Goal: Task Accomplishment & Management: Manage account settings

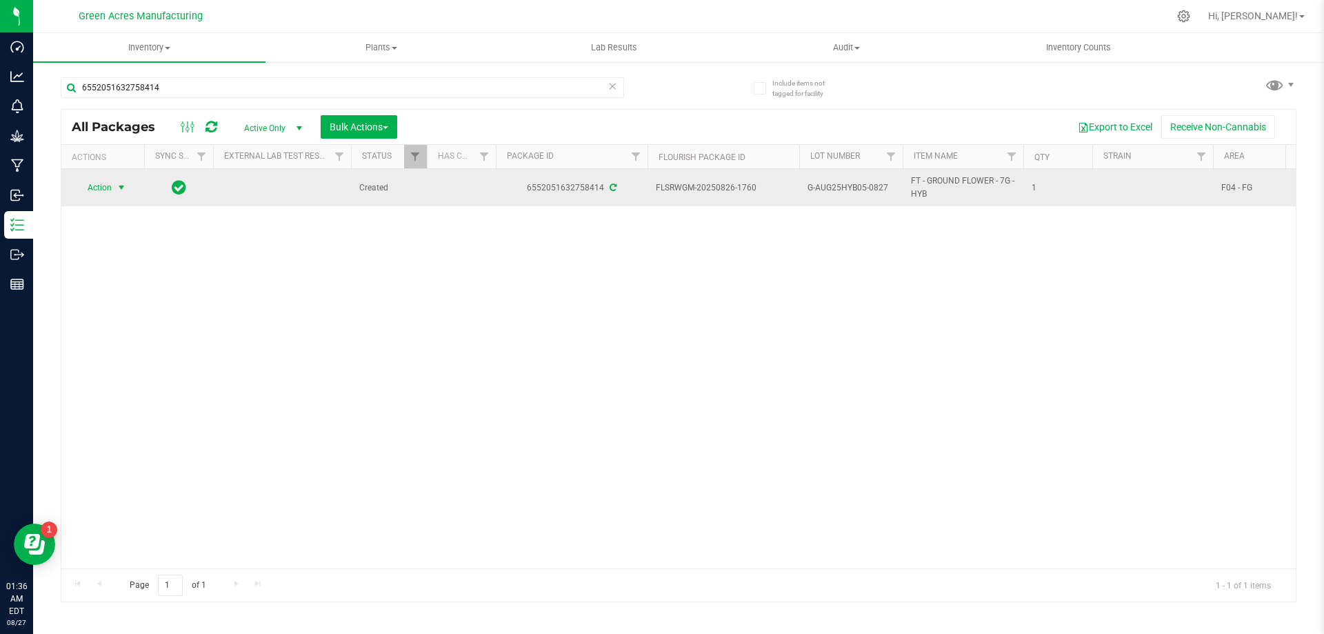
click at [126, 188] on span "select" at bounding box center [121, 187] width 11 height 11
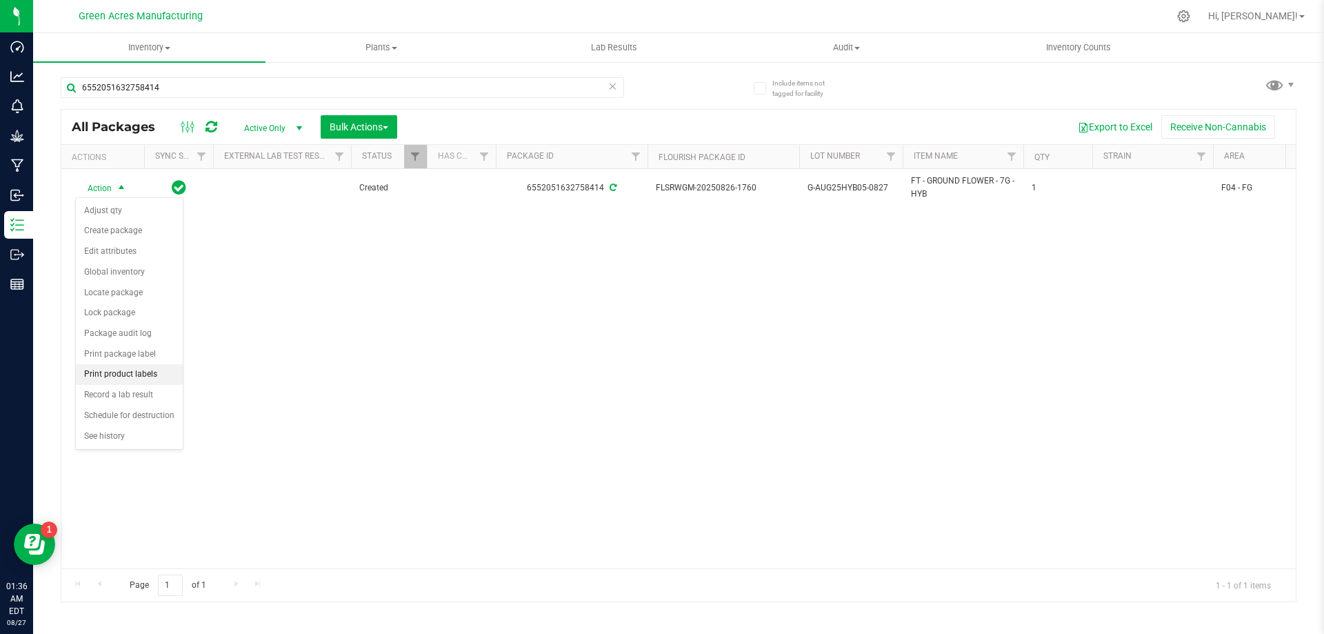
click at [138, 366] on li "Print product labels" at bounding box center [129, 374] width 107 height 21
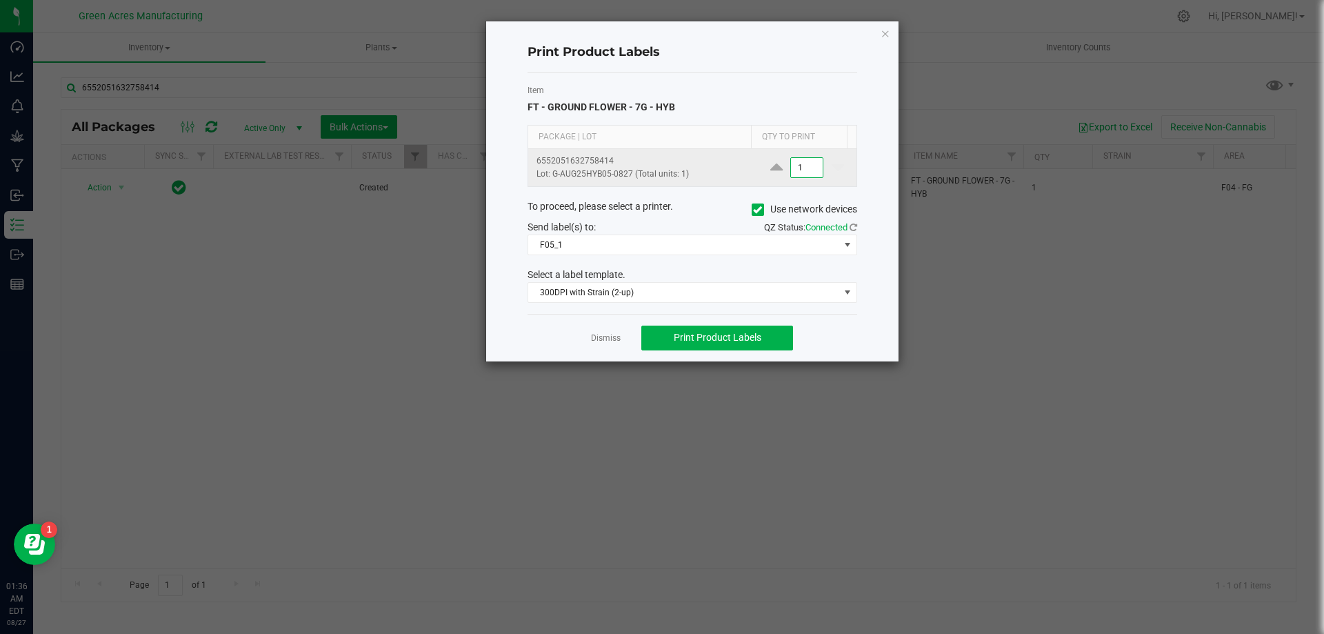
click at [804, 166] on input "1" at bounding box center [807, 167] width 32 height 19
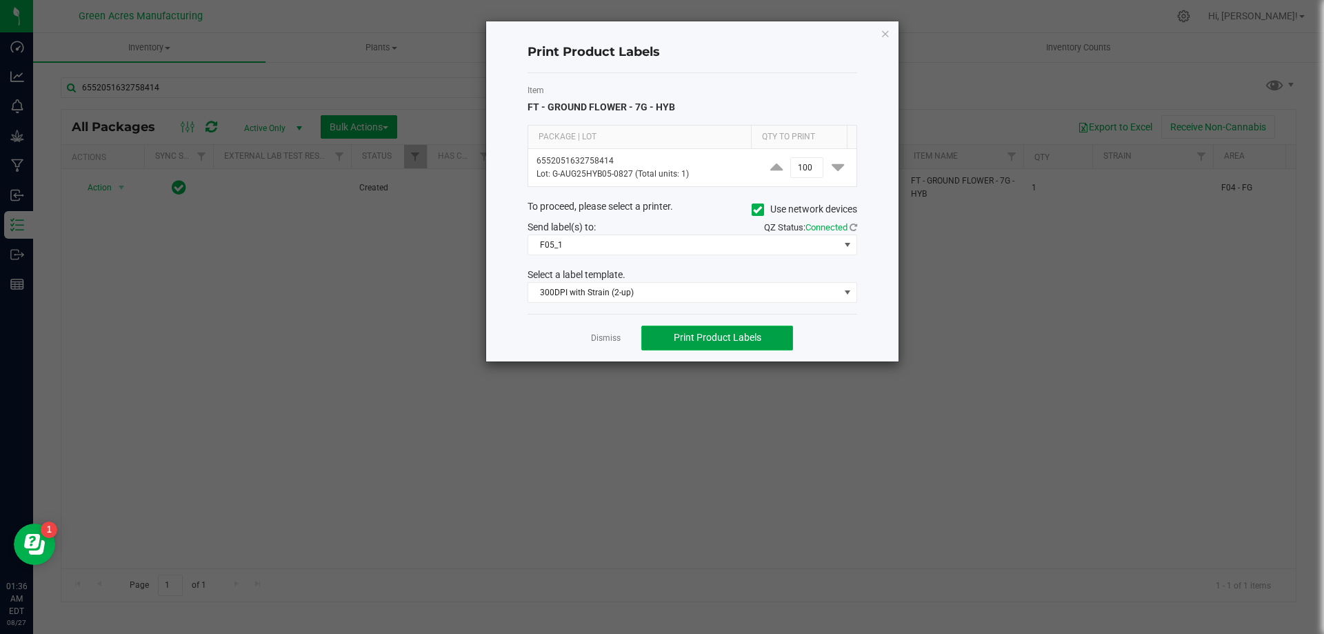
click at [757, 340] on span "Print Product Labels" at bounding box center [718, 337] width 88 height 11
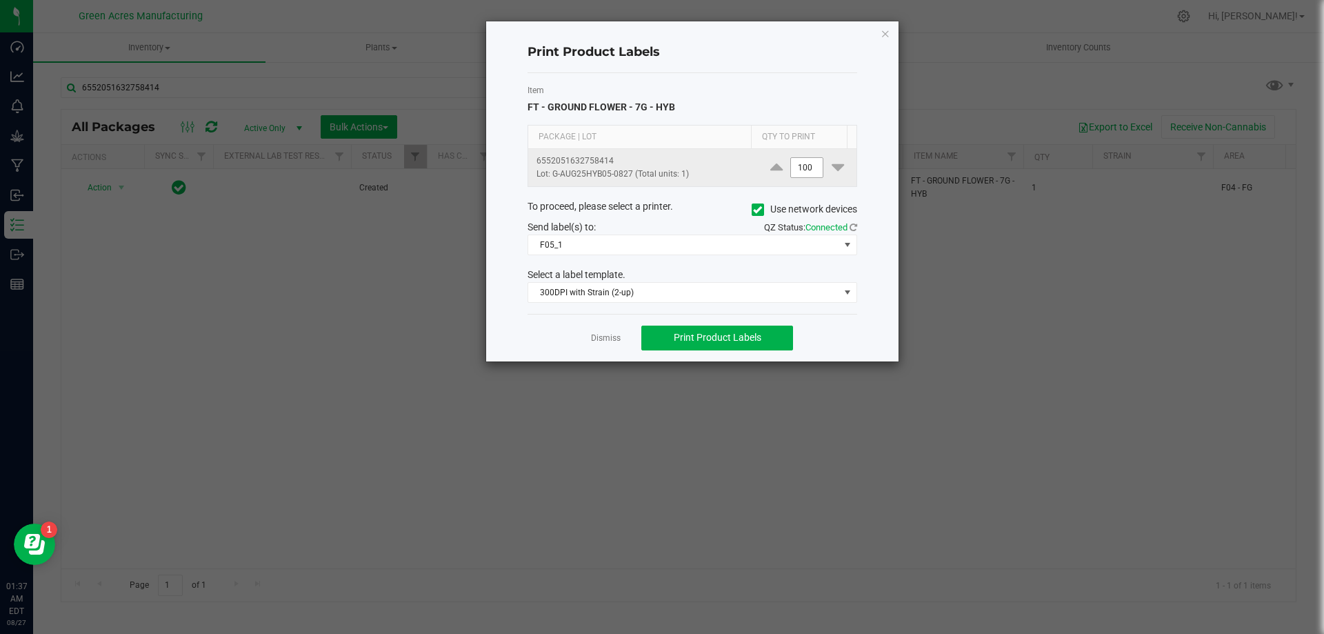
click at [791, 162] on input "100" at bounding box center [807, 167] width 32 height 19
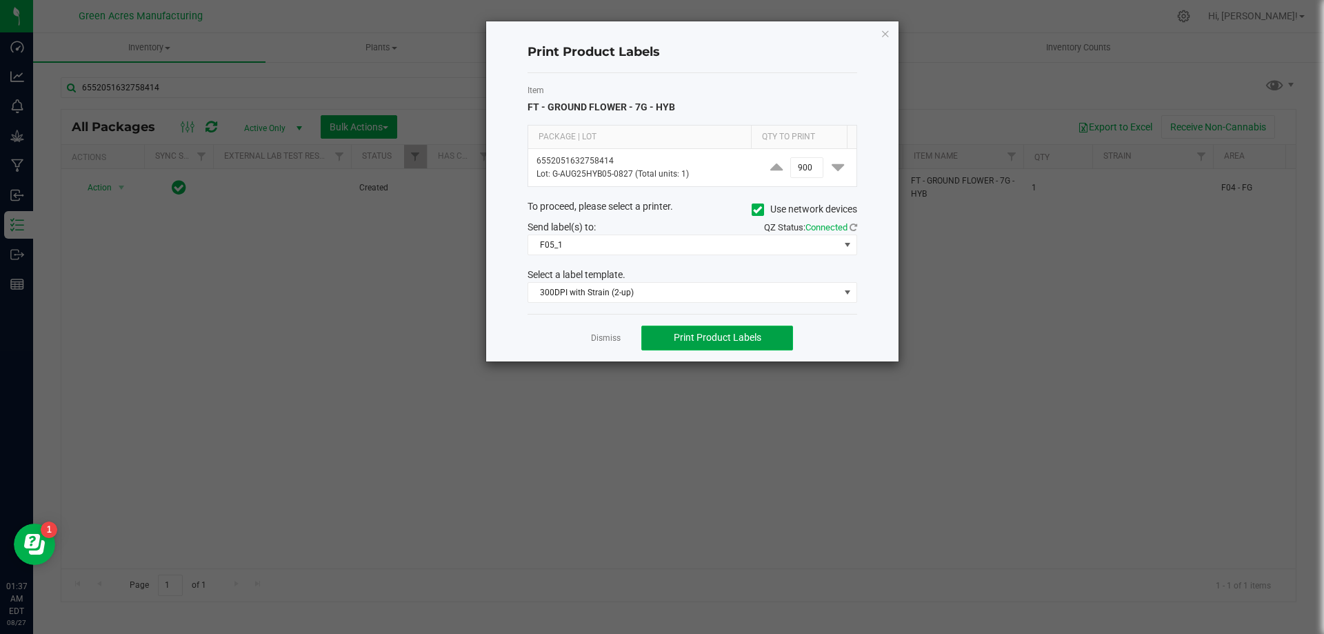
click at [785, 334] on button "Print Product Labels" at bounding box center [717, 338] width 152 height 25
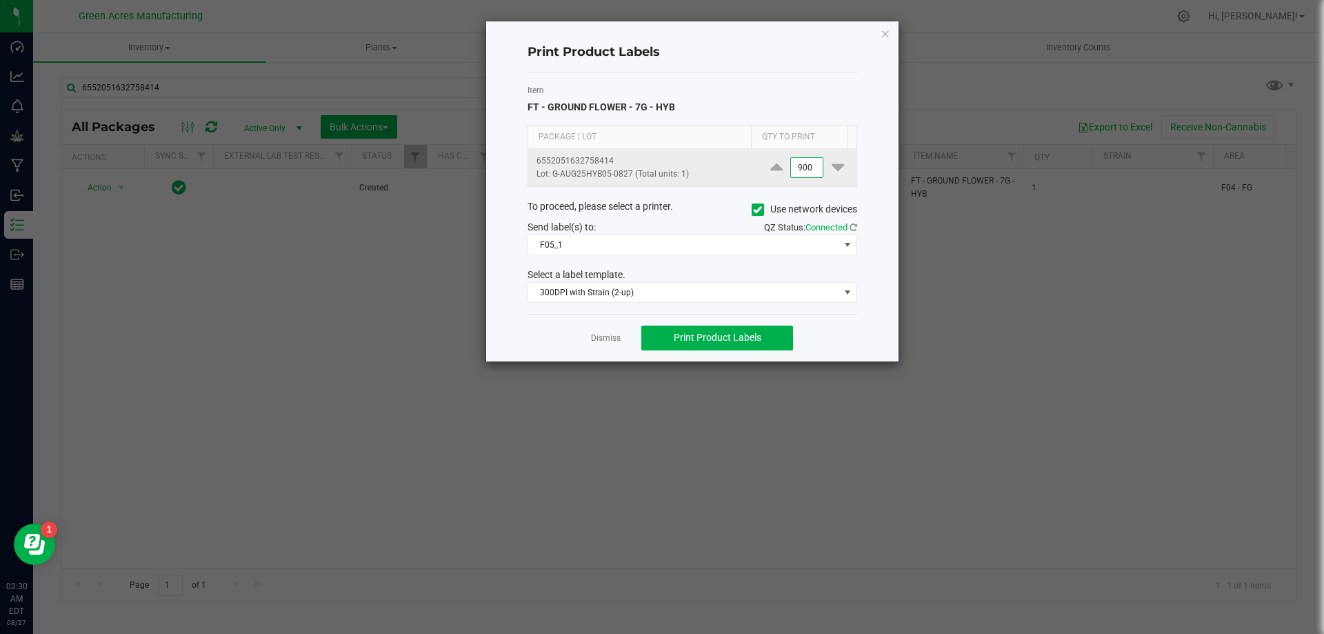
click at [806, 168] on input "900" at bounding box center [807, 167] width 32 height 19
click at [733, 339] on span "Print Product Labels" at bounding box center [718, 337] width 88 height 11
click at [801, 169] on input "500" at bounding box center [807, 167] width 32 height 19
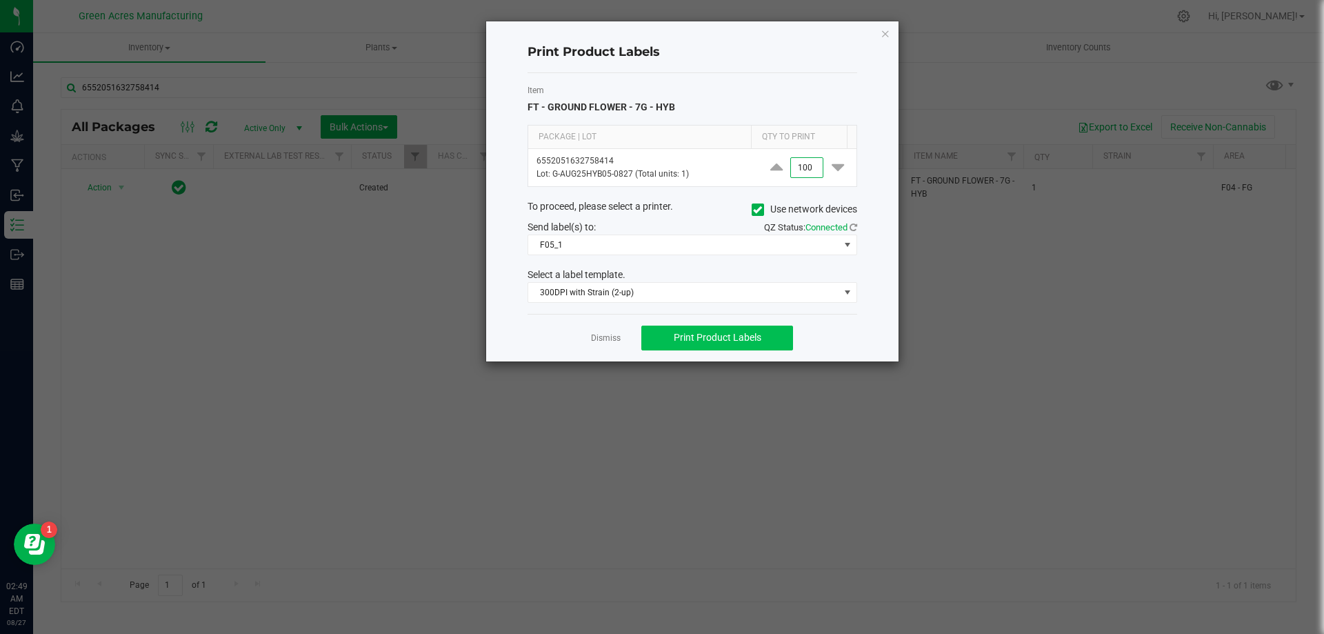
type input "100"
click at [750, 330] on button "Print Product Labels" at bounding box center [717, 338] width 152 height 25
click at [697, 326] on button "Print Product Labels" at bounding box center [717, 338] width 152 height 25
click at [608, 343] on link "Dismiss" at bounding box center [606, 338] width 30 height 12
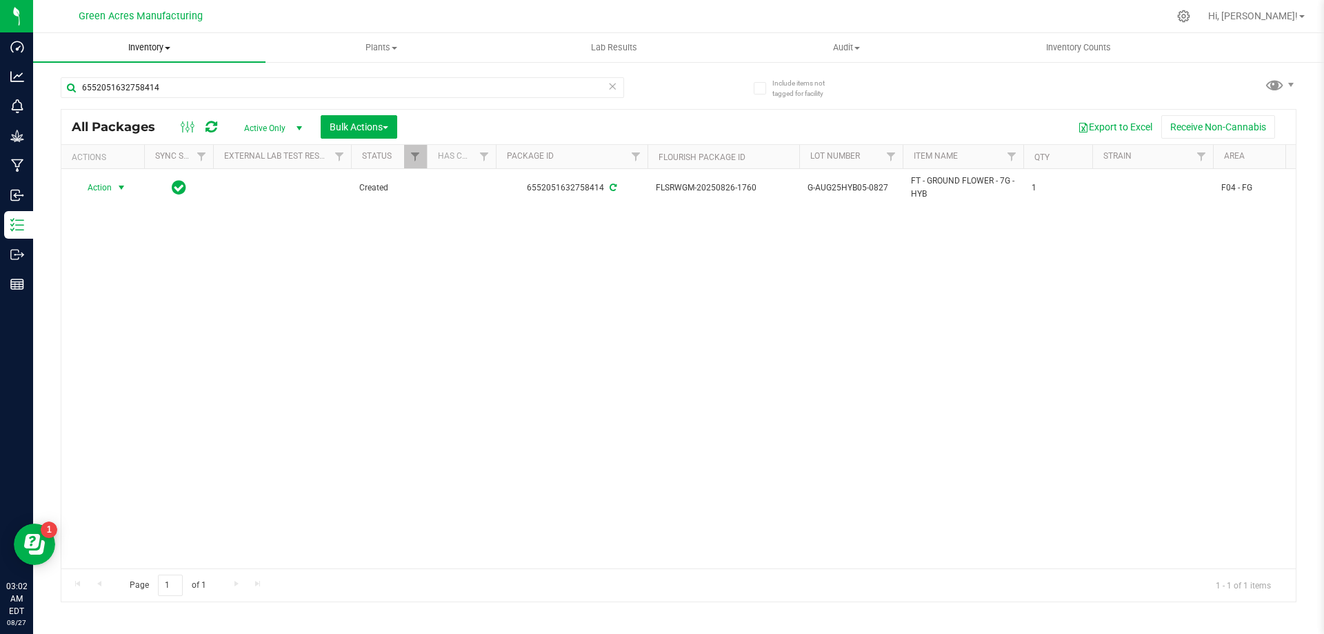
click at [154, 50] on span "Inventory" at bounding box center [149, 47] width 232 height 12
click at [152, 171] on span "From bill of materials" at bounding box center [95, 166] width 125 height 12
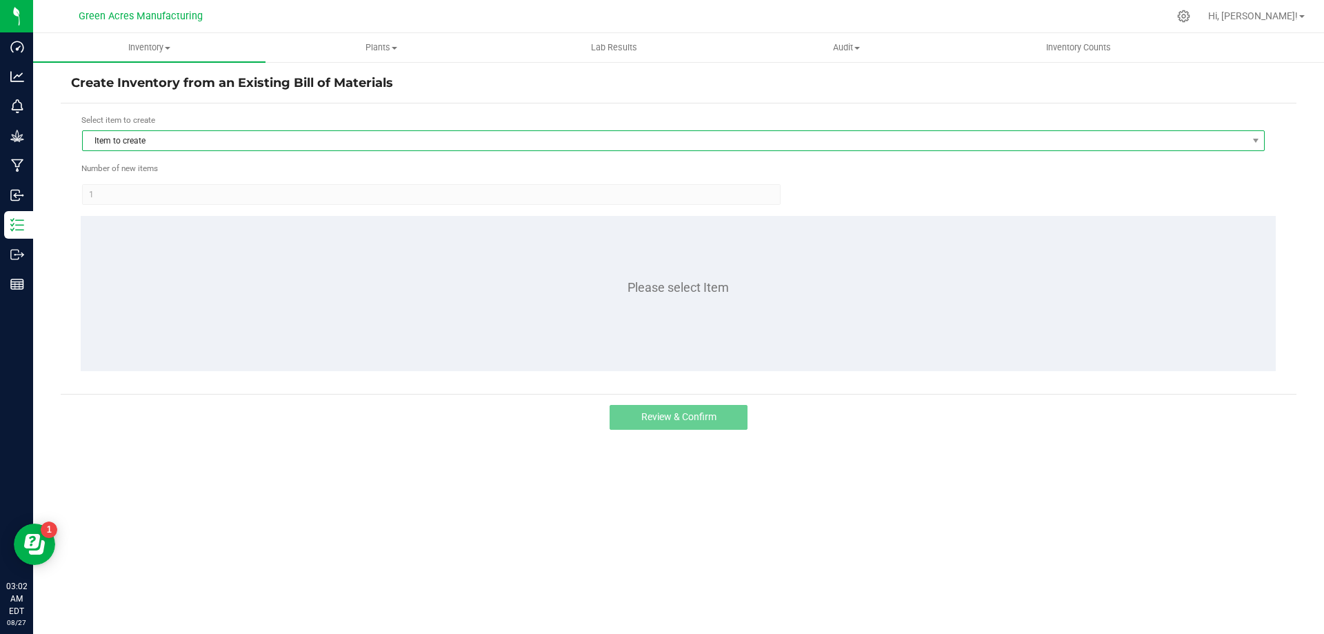
click at [604, 130] on span "Item to create" at bounding box center [673, 140] width 1183 height 21
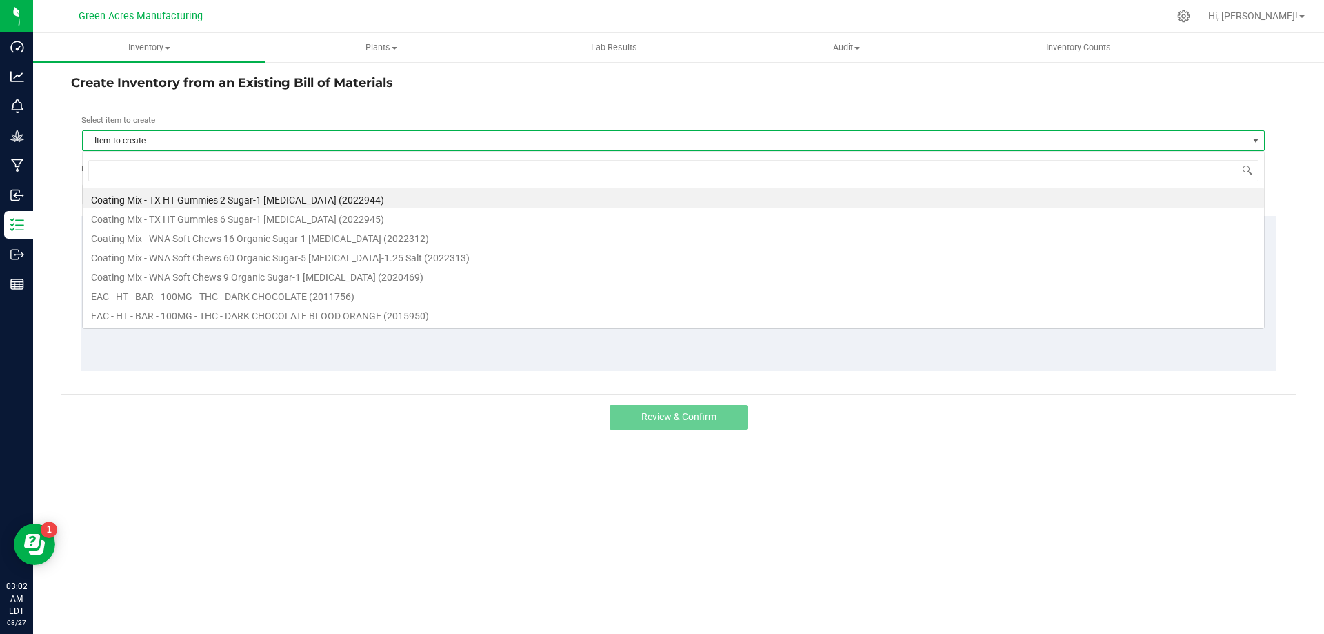
scroll to position [21, 1183]
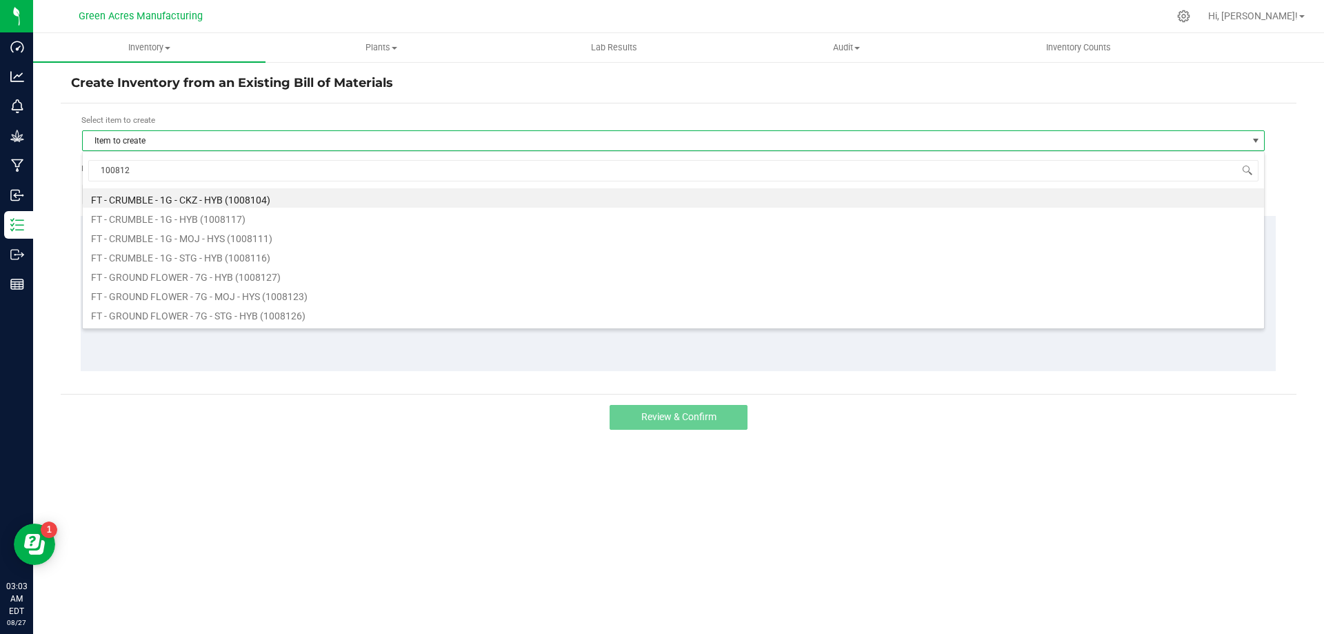
type input "1008127"
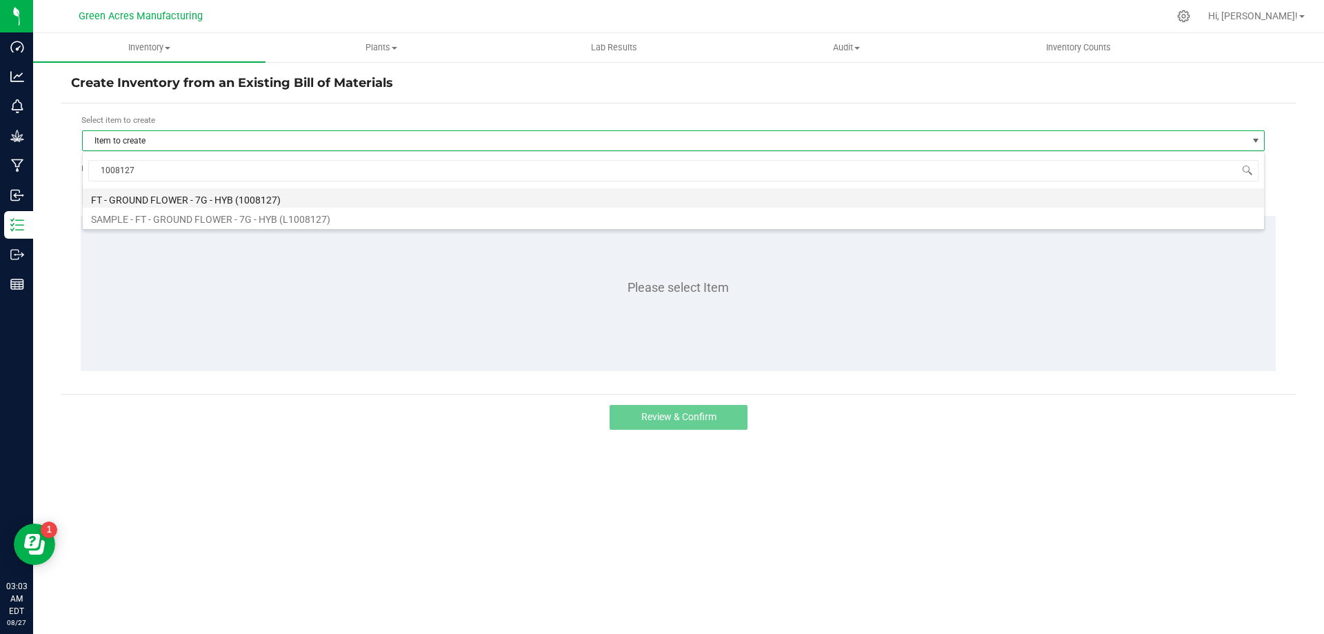
click at [261, 197] on li "FT - GROUND FLOWER - 7G - HYB (1008127)" at bounding box center [674, 197] width 1182 height 19
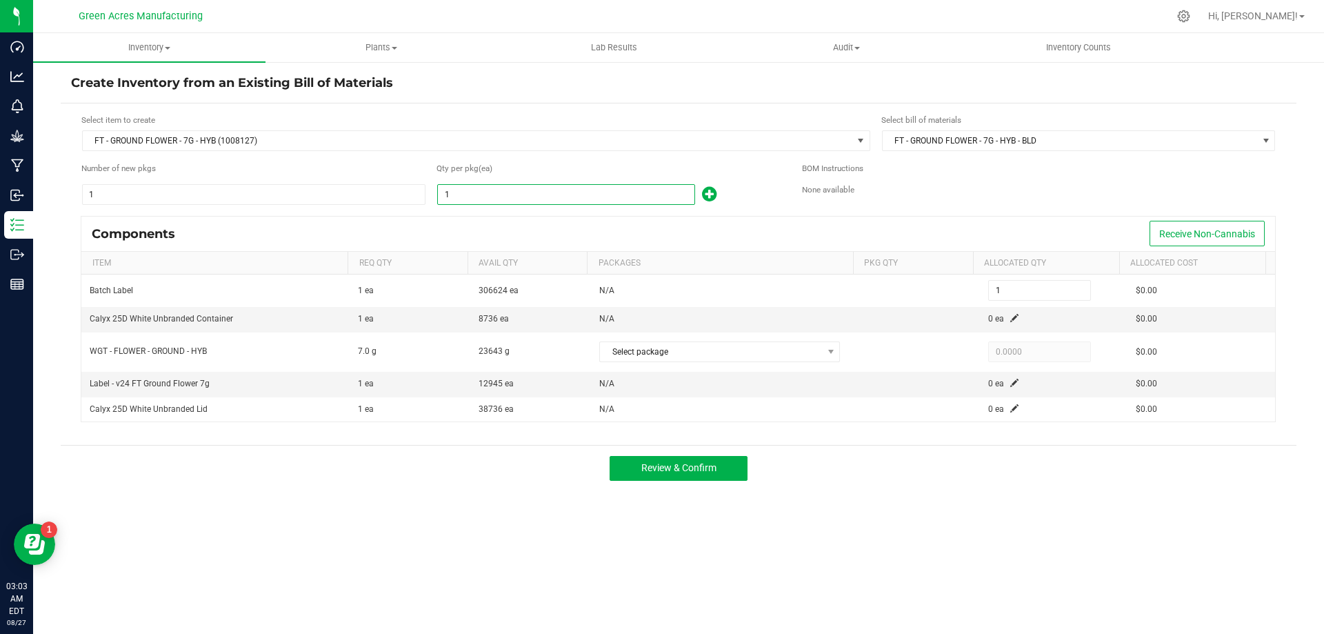
click at [656, 197] on input "1" at bounding box center [566, 194] width 257 height 19
type input "3"
type input "33"
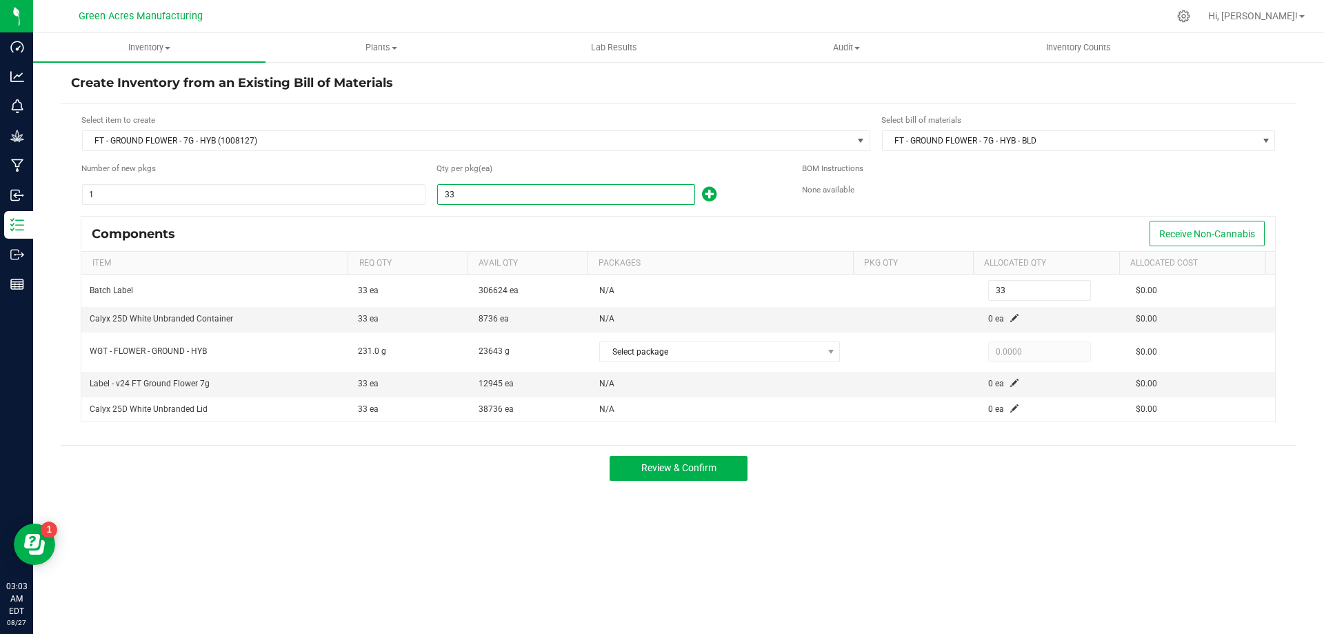
type input "331"
type input "3315"
type input "3,315"
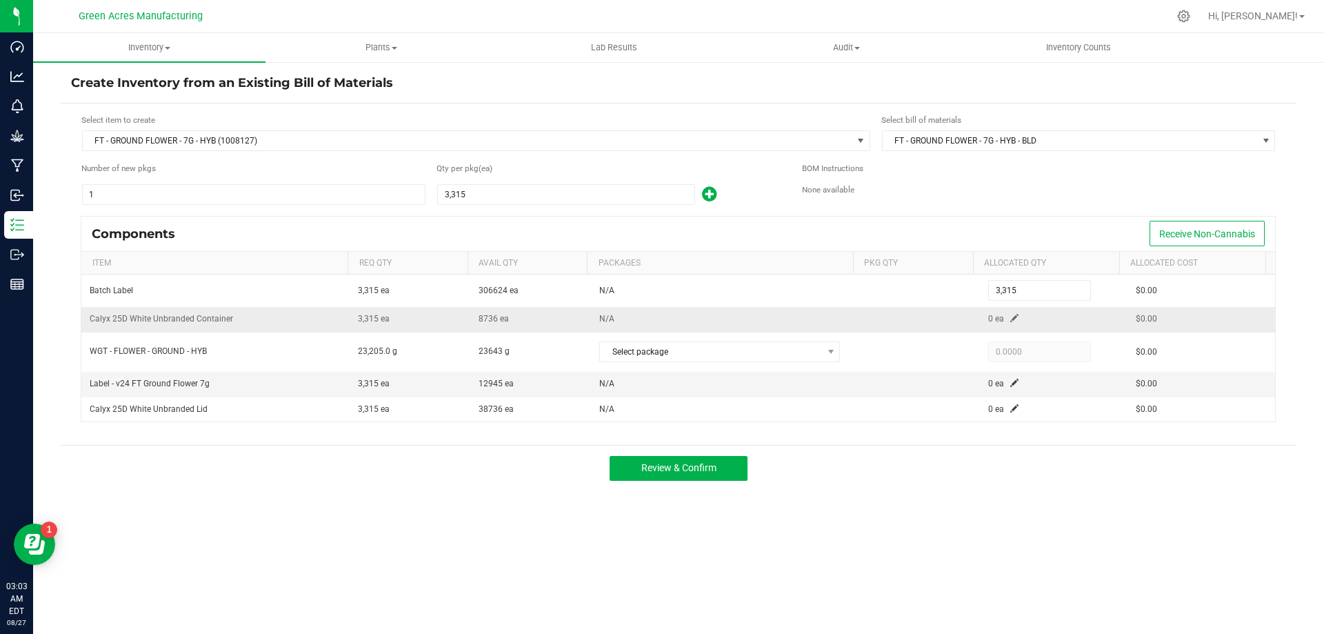
click at [1010, 320] on span at bounding box center [1014, 318] width 8 height 8
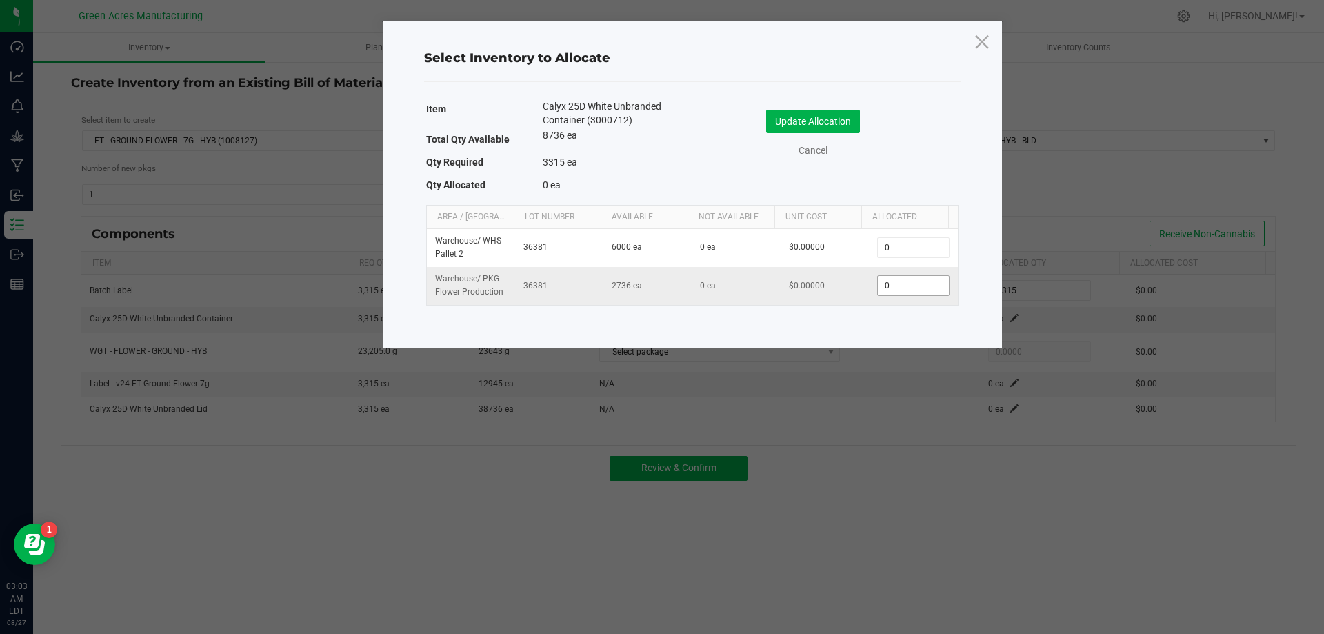
click at [912, 293] on input "0" at bounding box center [913, 285] width 70 height 19
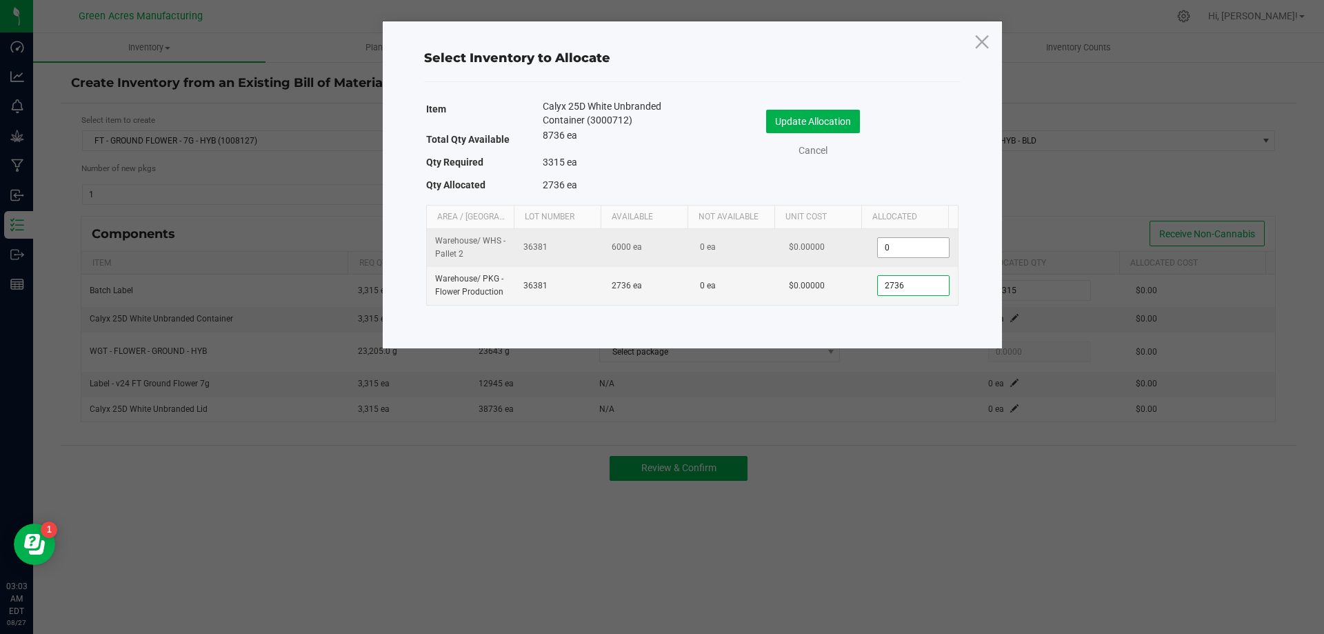
type input "2,736"
click at [923, 255] on input "0" at bounding box center [913, 247] width 70 height 19
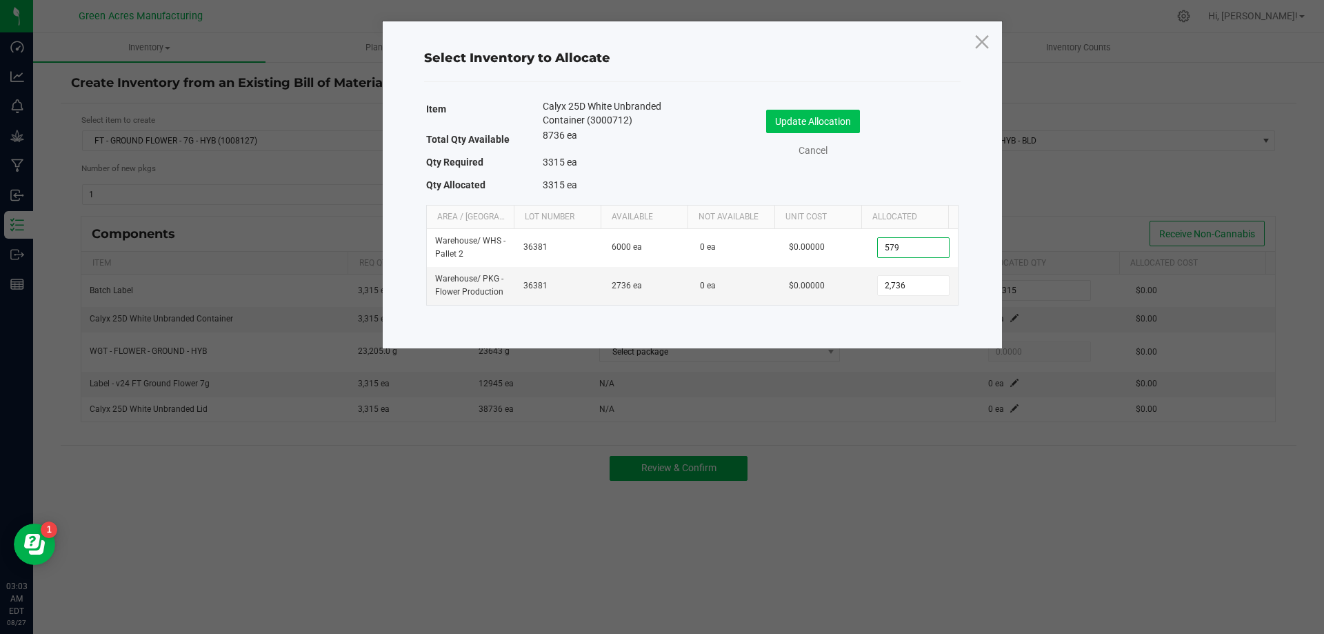
type input "579"
click at [853, 129] on button "Update Allocation" at bounding box center [813, 121] width 94 height 23
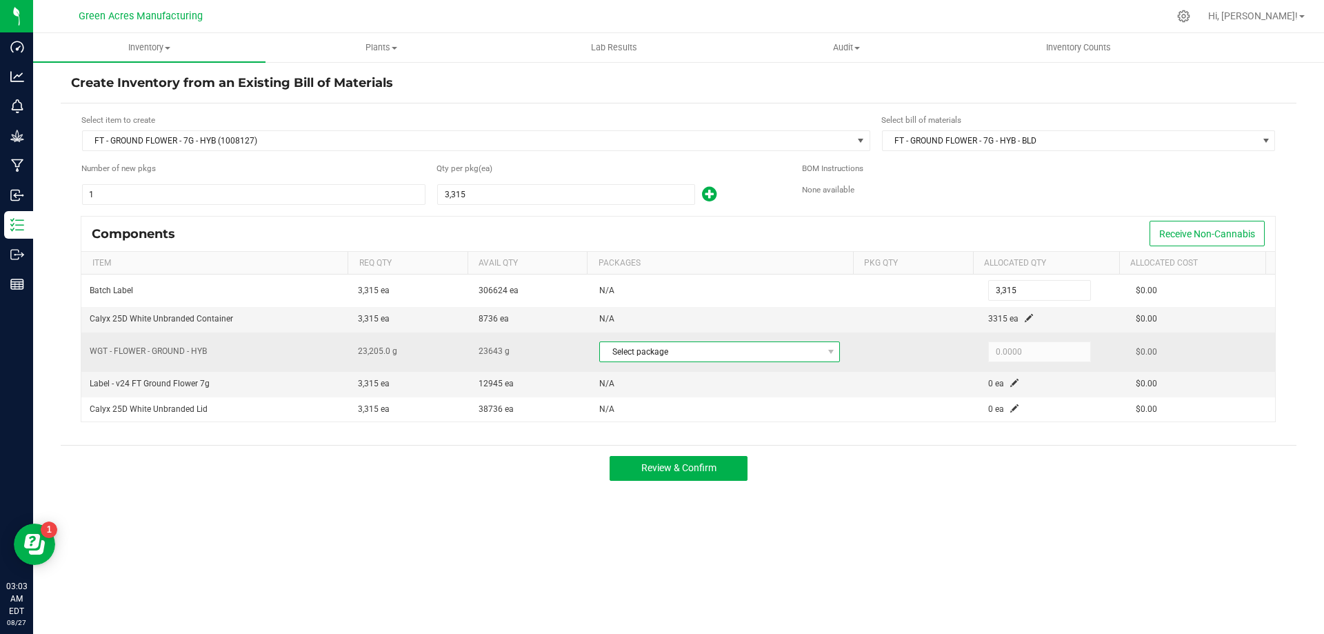
click at [807, 344] on span "Select package" at bounding box center [711, 351] width 222 height 19
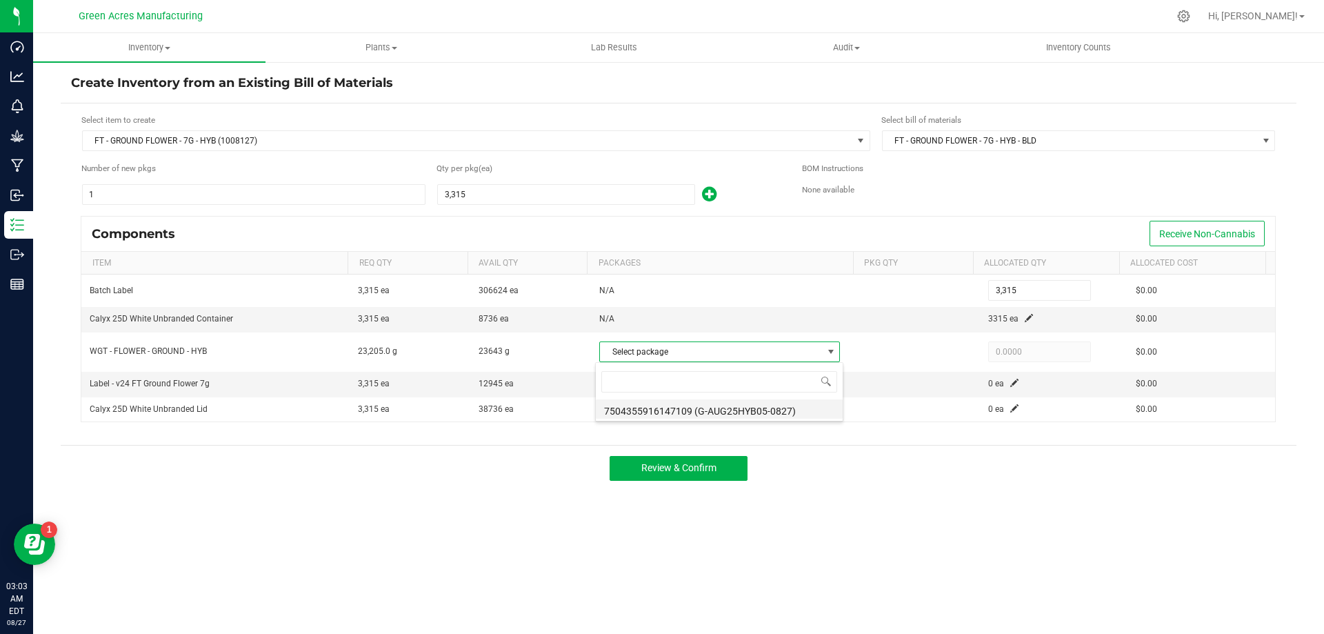
click at [807, 415] on li "7504355916147109 (G-AUG25HYB05-0827)" at bounding box center [719, 408] width 247 height 19
type input "23,205.0000"
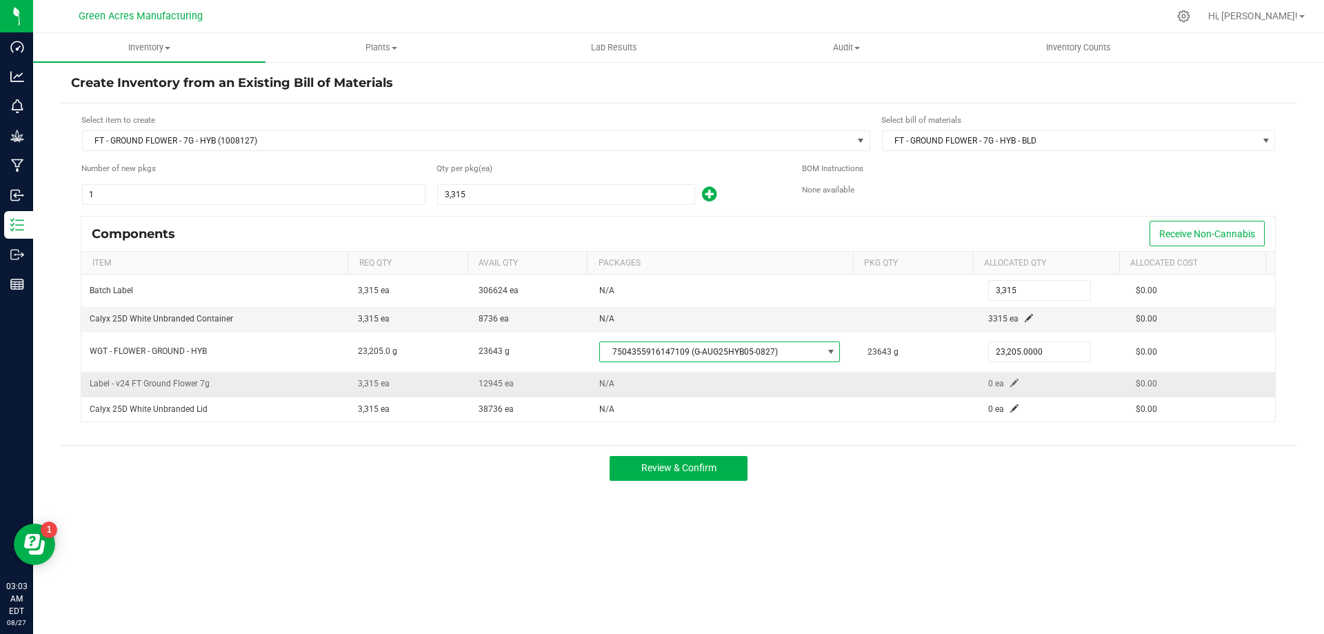
click at [1010, 381] on span at bounding box center [1014, 383] width 8 height 8
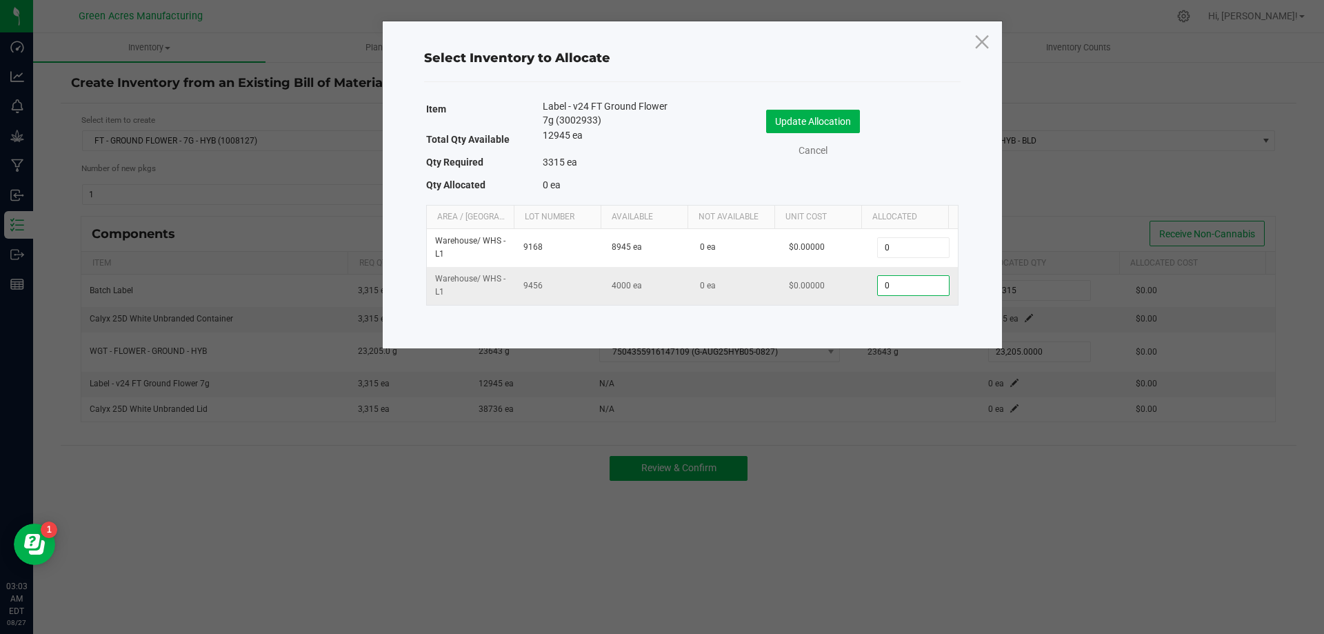
click at [888, 286] on input "0" at bounding box center [913, 285] width 70 height 19
type input "3,315"
click at [802, 128] on button "Update Allocation" at bounding box center [813, 121] width 94 height 23
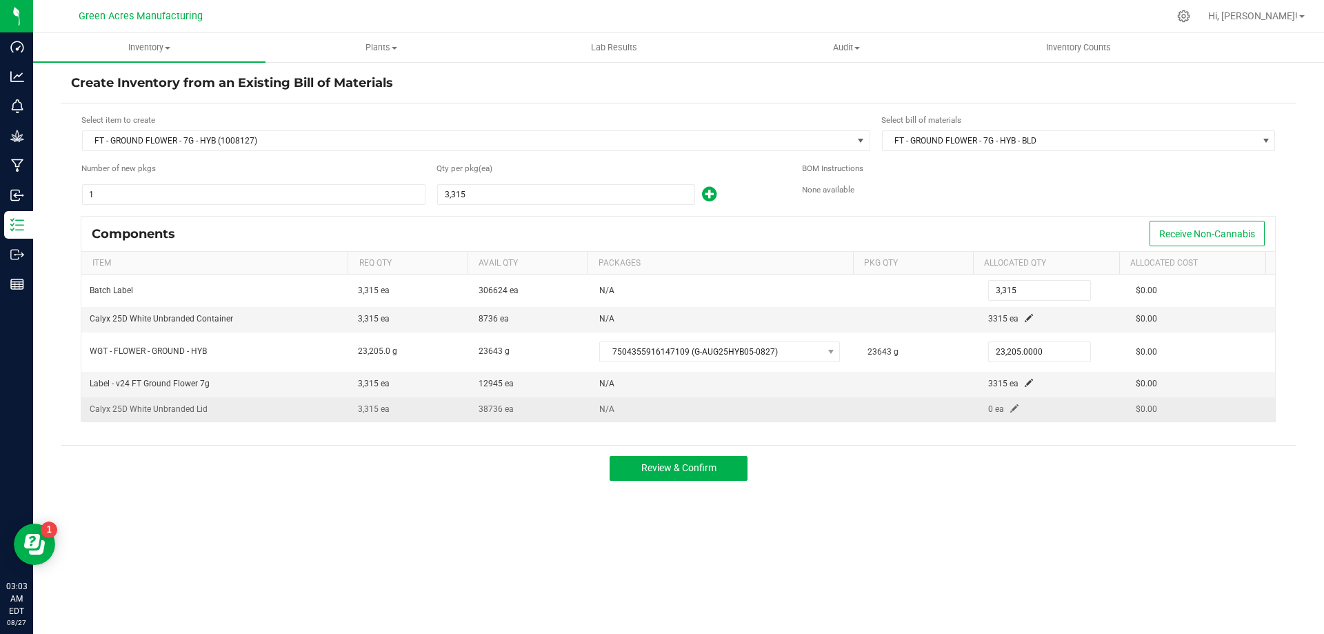
click at [1010, 412] on span at bounding box center [1014, 408] width 8 height 8
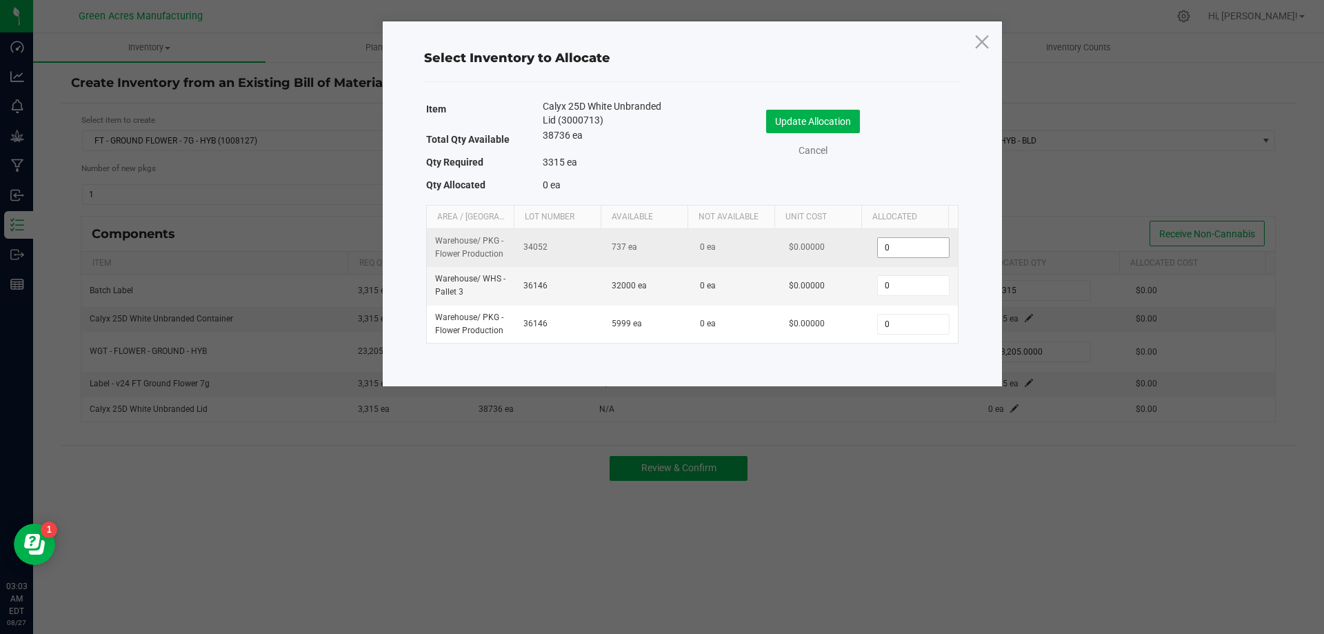
click at [901, 247] on input "0" at bounding box center [913, 247] width 70 height 19
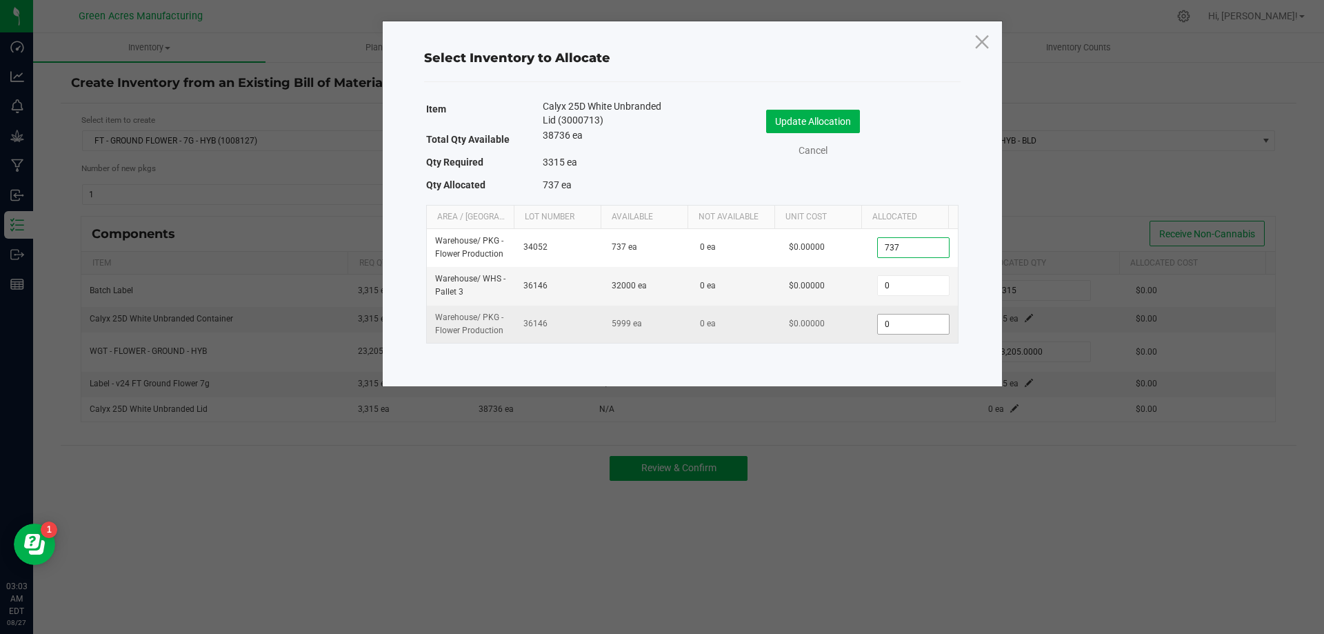
type input "737"
click at [896, 317] on input "0" at bounding box center [913, 324] width 70 height 19
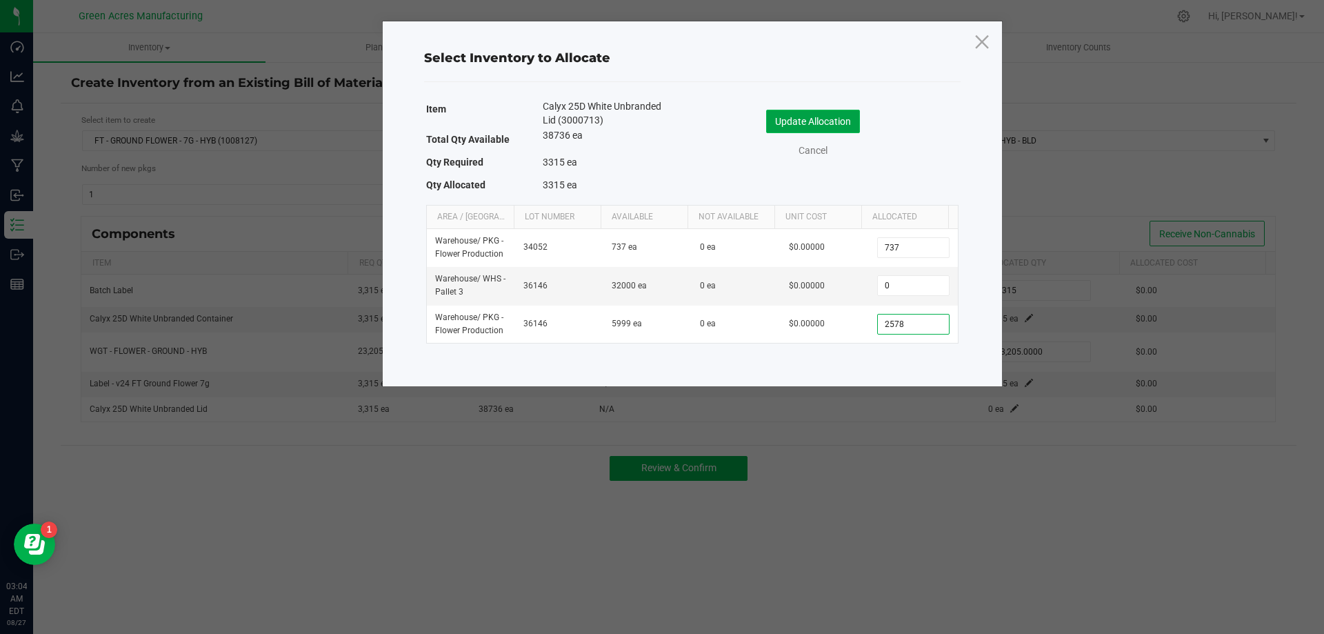
type input "2,578"
click at [856, 130] on button "Update Allocation" at bounding box center [813, 121] width 94 height 23
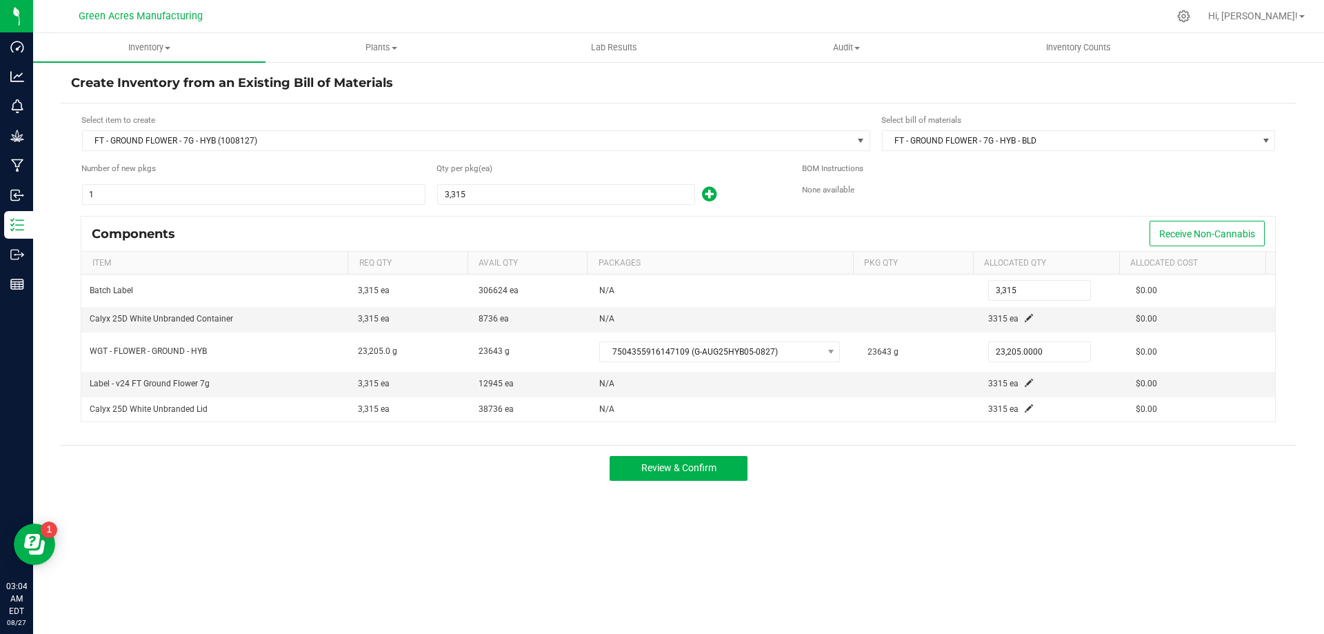
click at [908, 468] on div "Review & Confirm" at bounding box center [679, 468] width 1236 height 46
click at [726, 468] on button "Review & Confirm" at bounding box center [679, 468] width 138 height 25
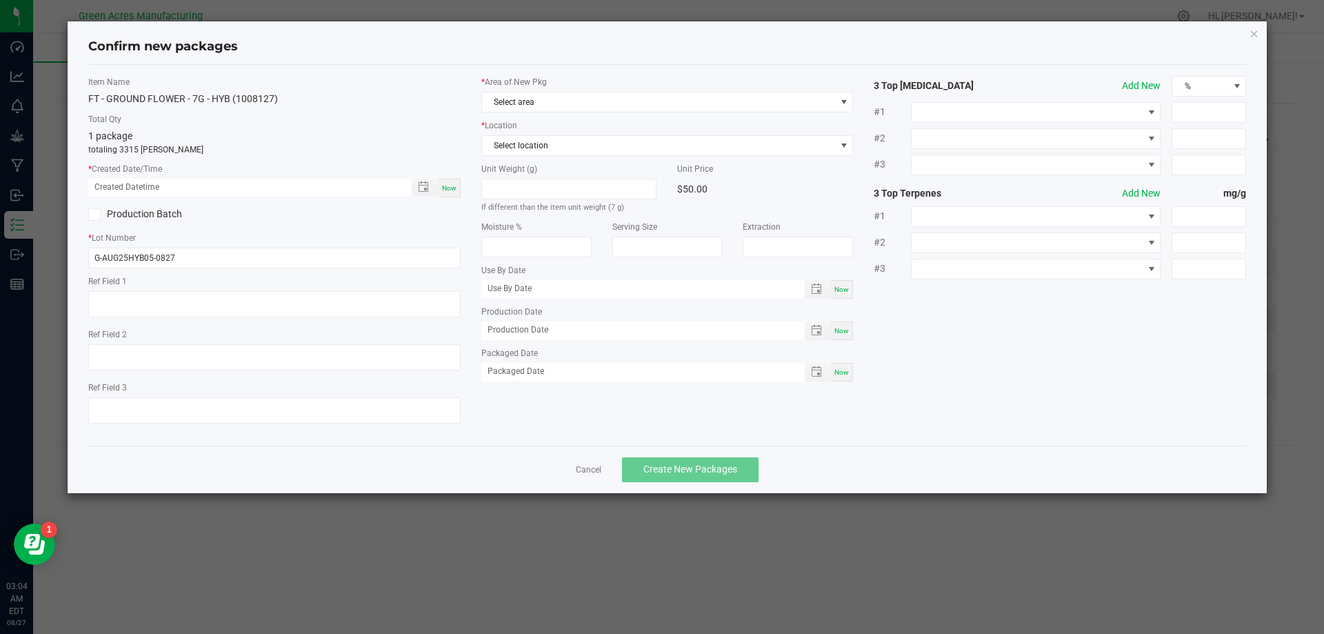
click at [450, 187] on span "Now" at bounding box center [449, 188] width 14 height 8
type input "[DATE] 03:04 AM"
click at [619, 105] on span "Select area" at bounding box center [659, 101] width 354 height 19
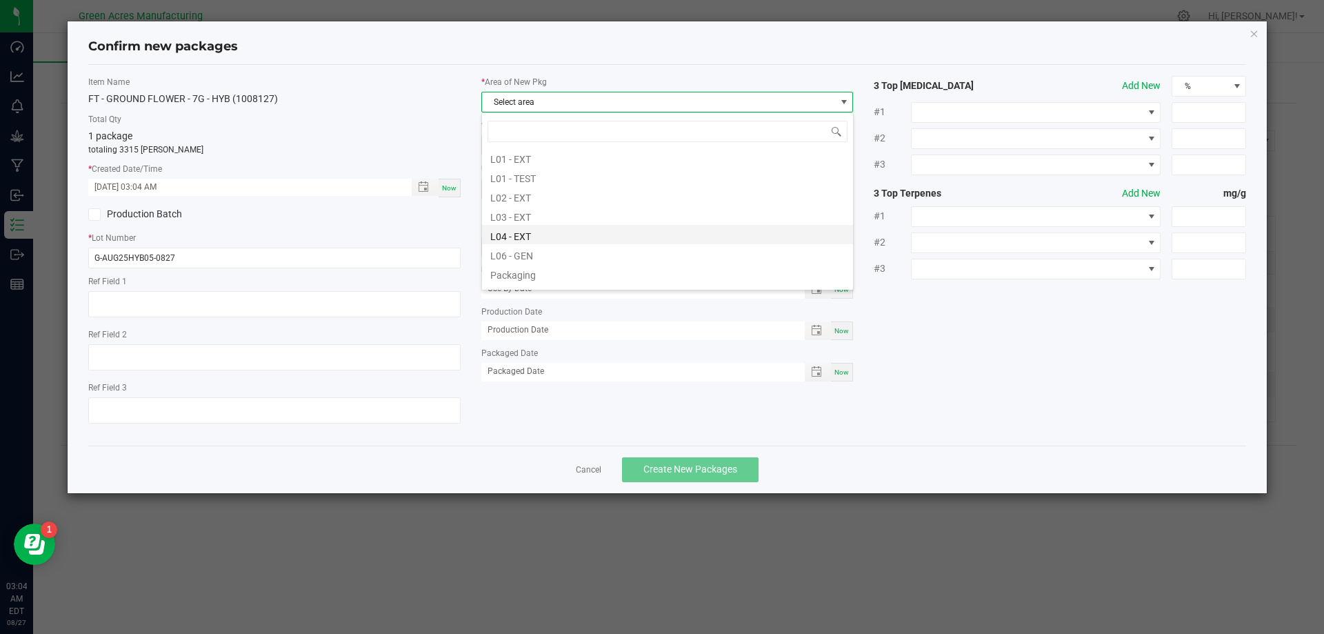
scroll to position [345, 0]
click at [616, 221] on li "Pantry / Secured Vault" at bounding box center [667, 219] width 371 height 19
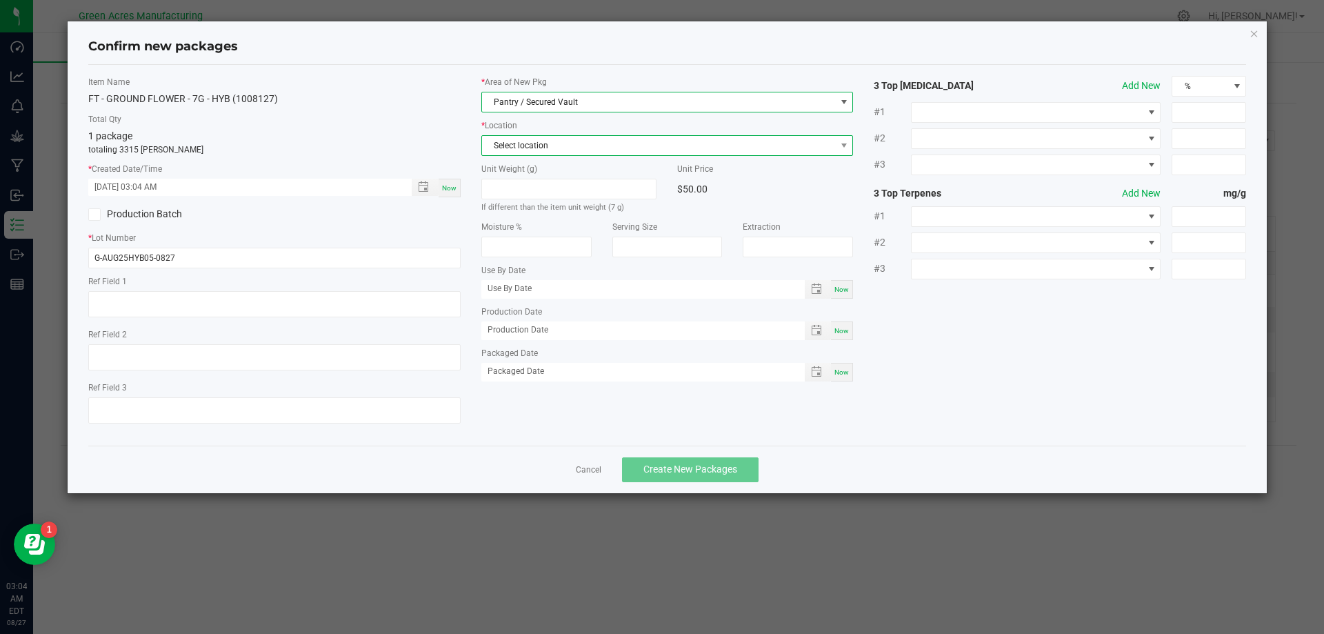
click at [646, 154] on span "Select location" at bounding box center [659, 145] width 354 height 19
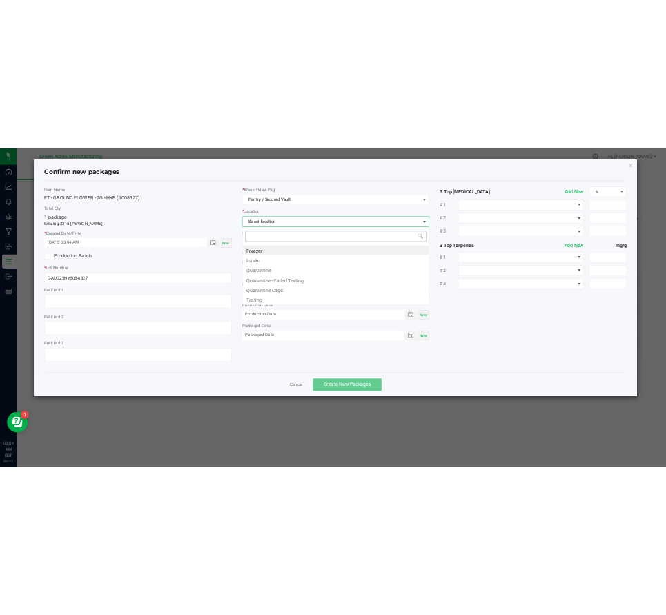
scroll to position [21, 372]
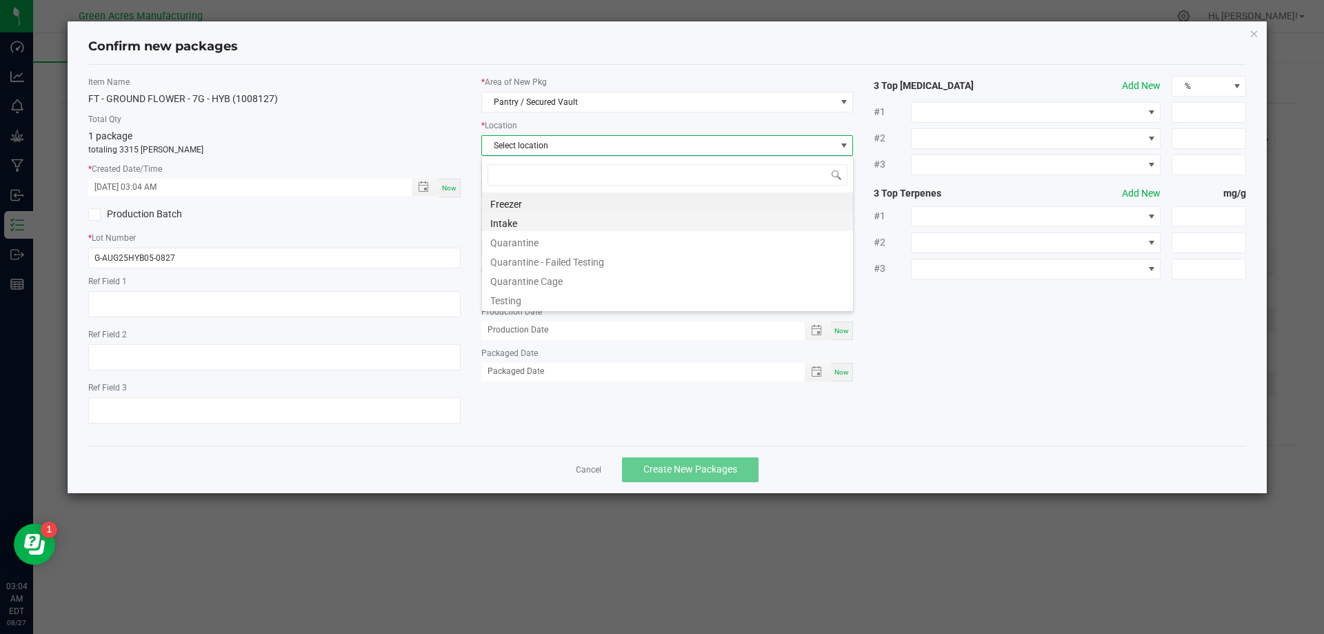
click at [560, 219] on li "Intake" at bounding box center [667, 221] width 371 height 19
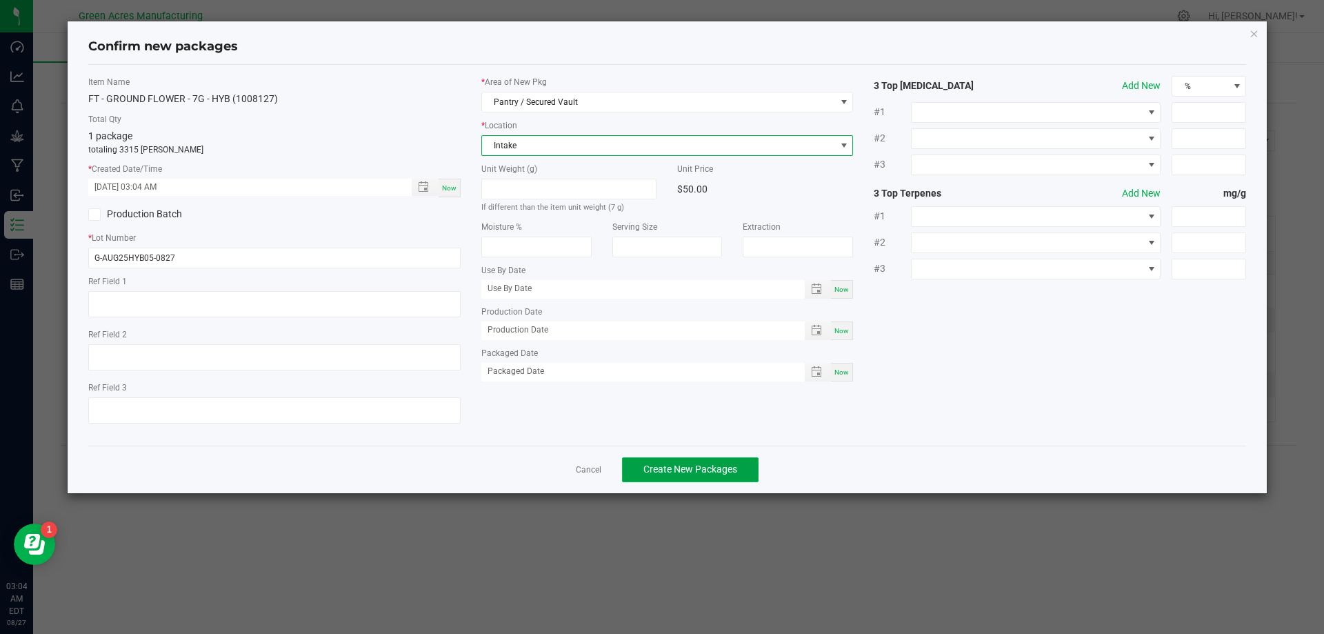
click at [675, 470] on span "Create New Packages" at bounding box center [691, 469] width 94 height 11
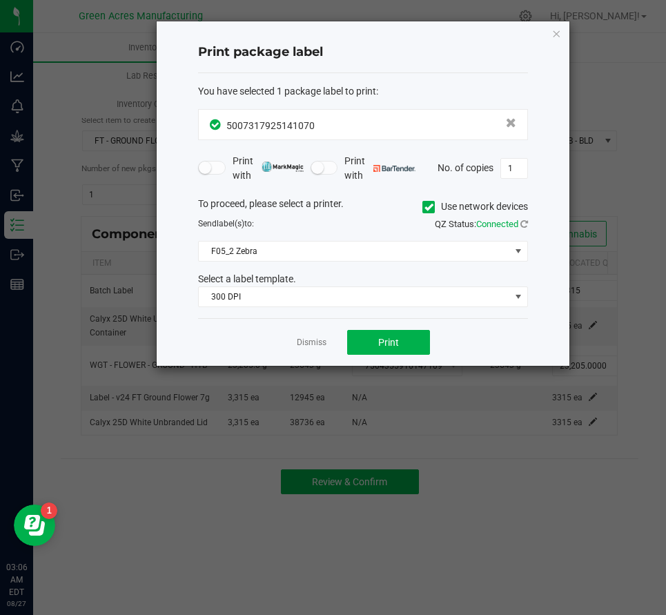
click at [410, 63] on div "Print package label" at bounding box center [363, 52] width 330 height 41
click at [313, 344] on link "Dismiss" at bounding box center [312, 343] width 30 height 12
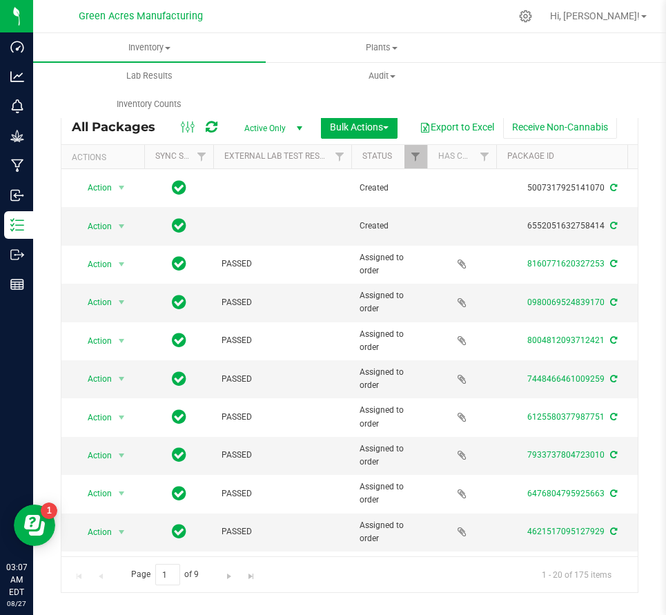
click at [416, 99] on div "Inventory All packages All inventory Waste log Create inventory Plants All plan…" at bounding box center [366, 75] width 666 height 85
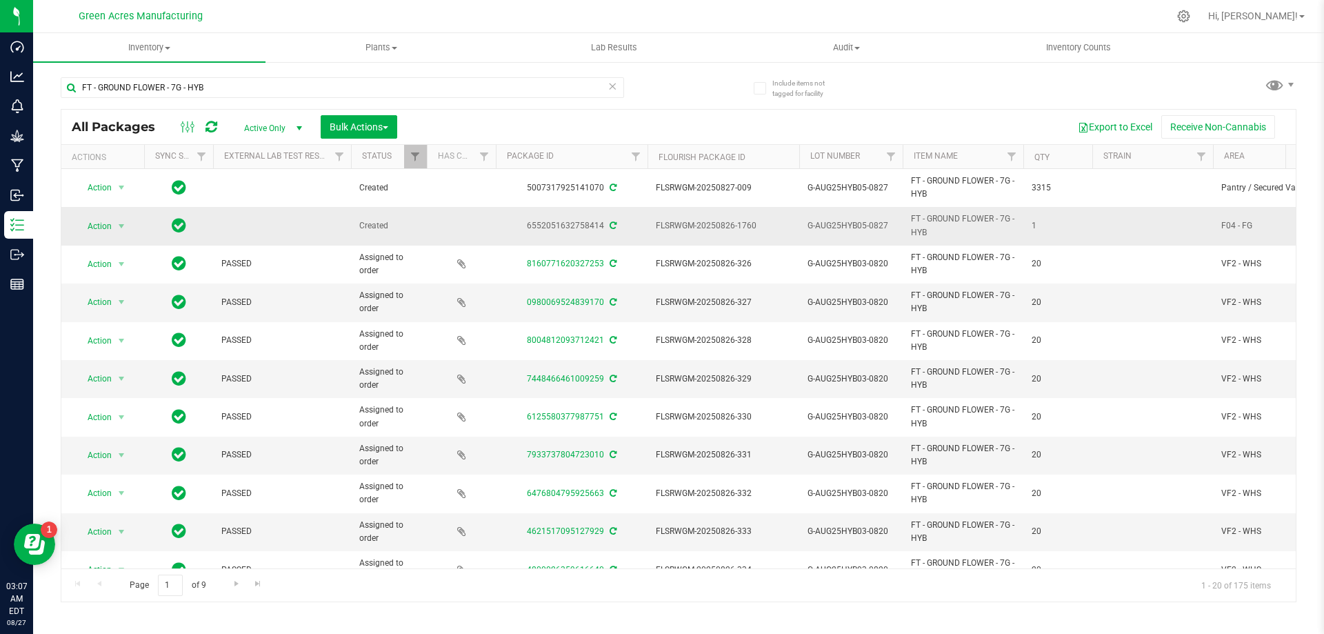
click at [110, 233] on span "Action" at bounding box center [93, 226] width 37 height 19
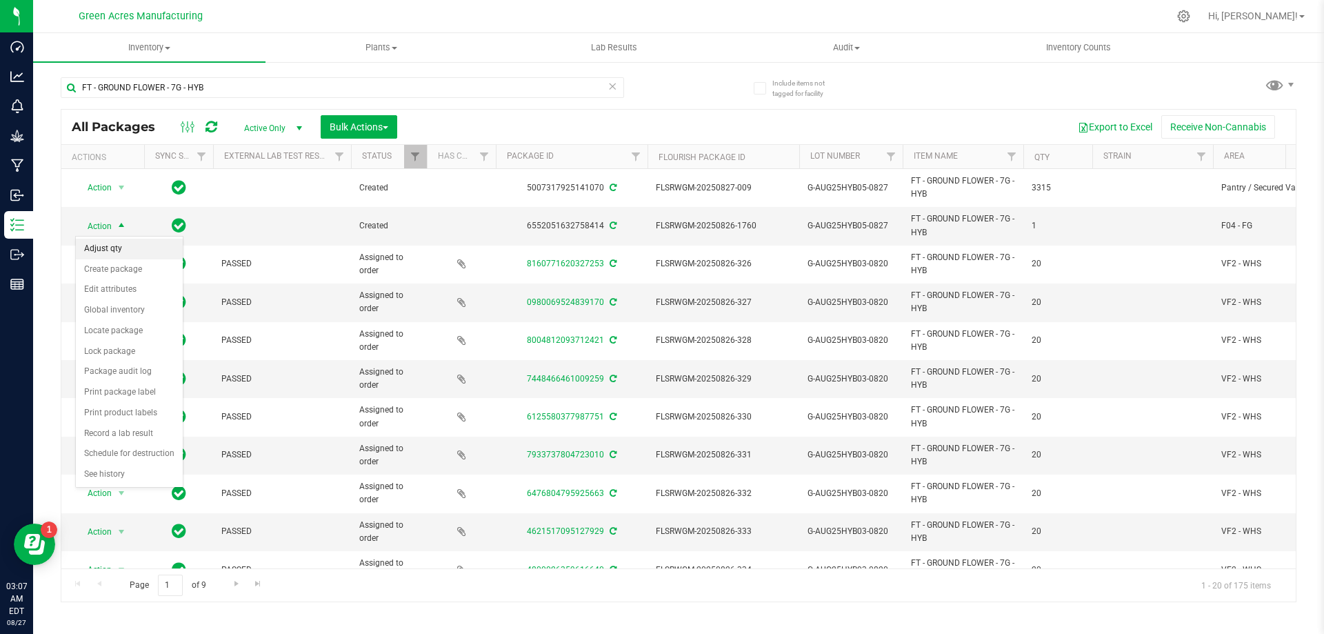
click at [121, 250] on li "Adjust qty" at bounding box center [129, 249] width 107 height 21
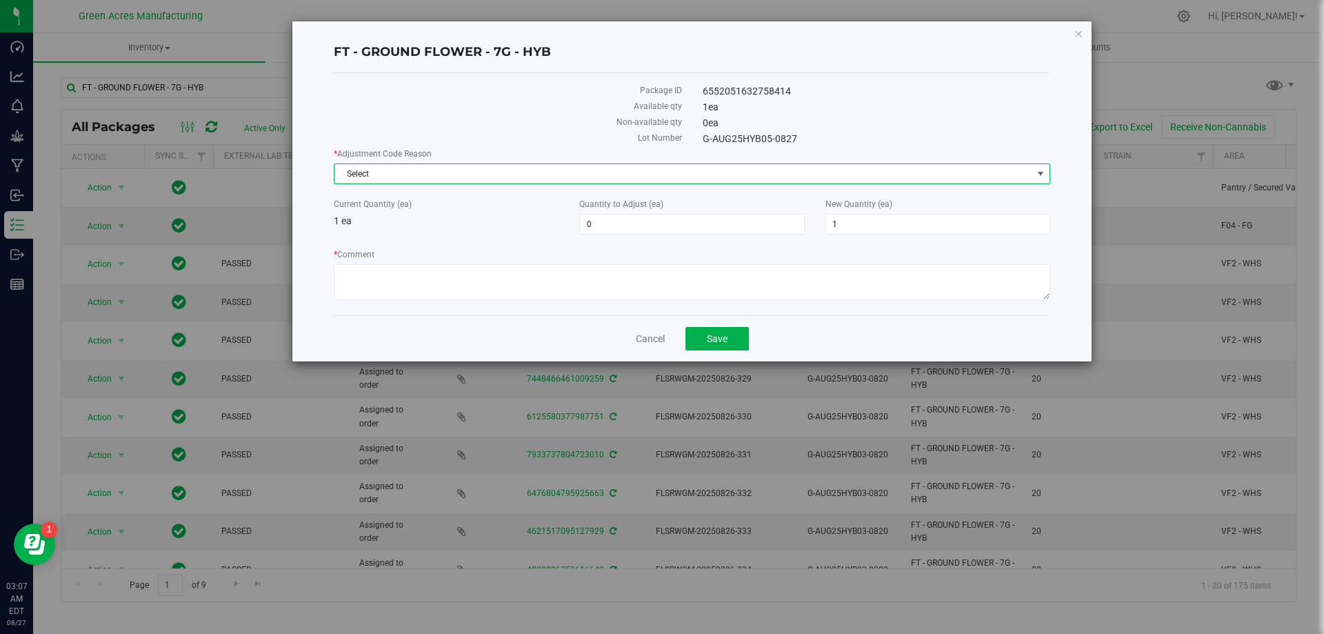
click at [455, 175] on span "Select" at bounding box center [684, 173] width 698 height 19
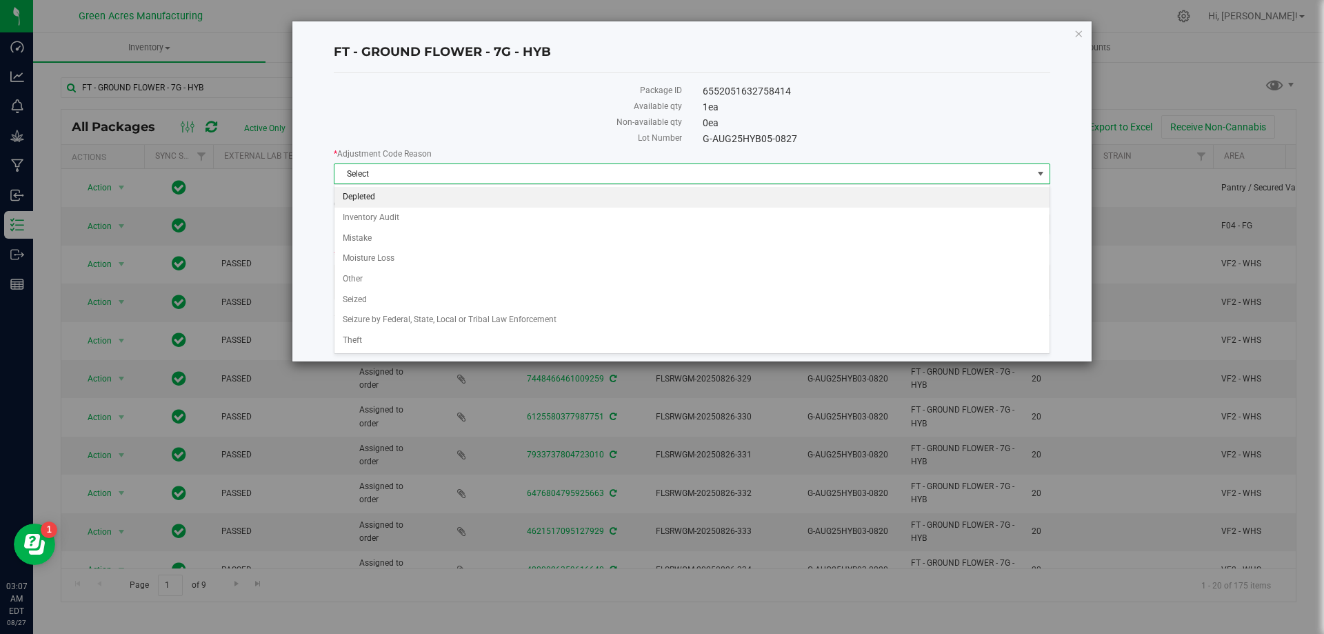
click at [422, 192] on li "Depleted" at bounding box center [692, 197] width 715 height 21
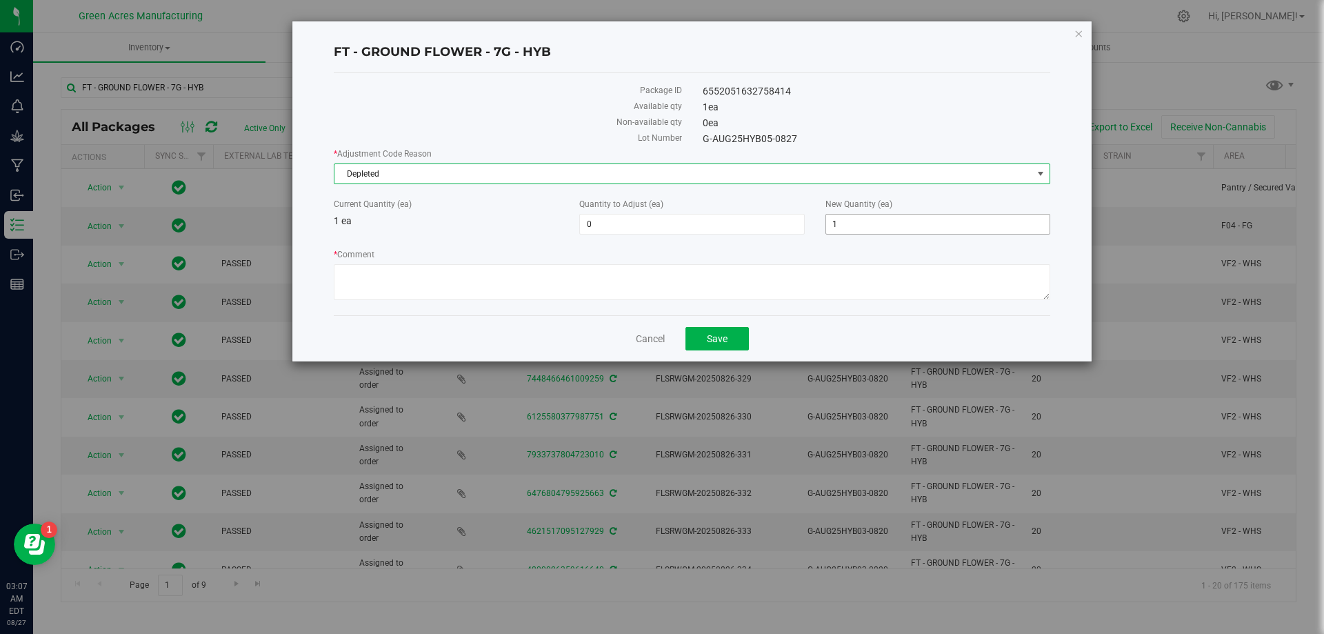
click at [877, 220] on span "1 1" at bounding box center [938, 224] width 225 height 21
click at [877, 220] on input "1" at bounding box center [937, 224] width 223 height 19
type input "0"
type input "-1"
type input "0"
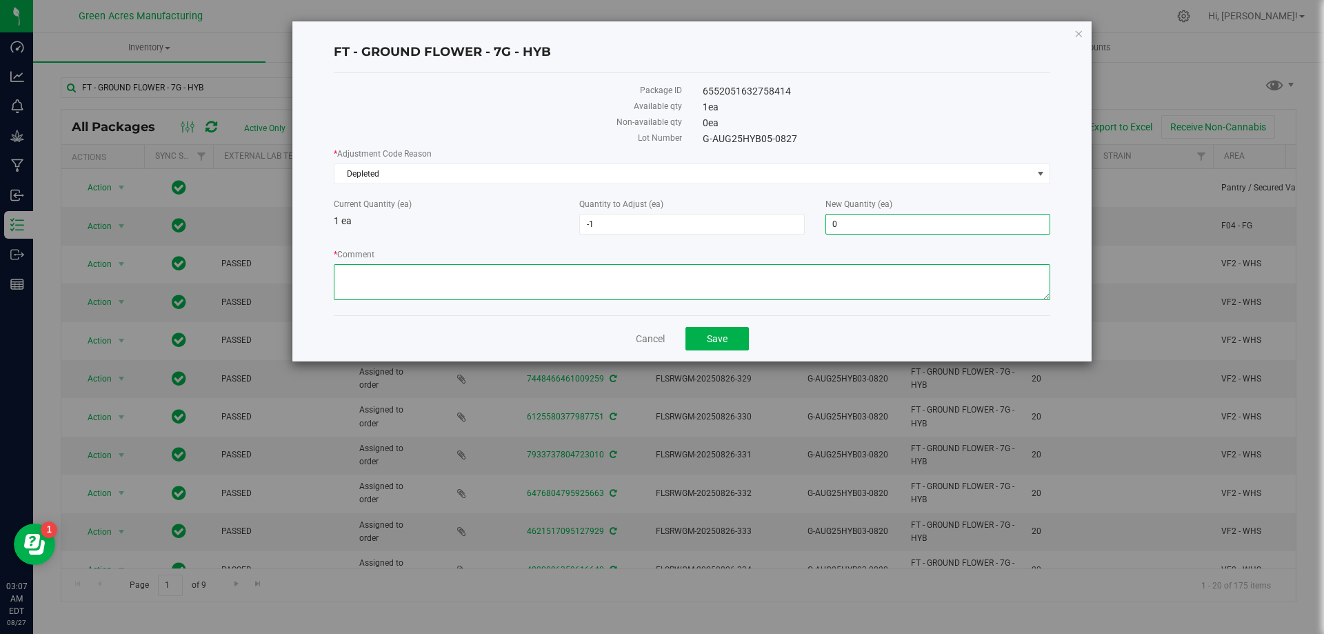
click at [850, 292] on textarea "* Comment" at bounding box center [692, 282] width 717 height 36
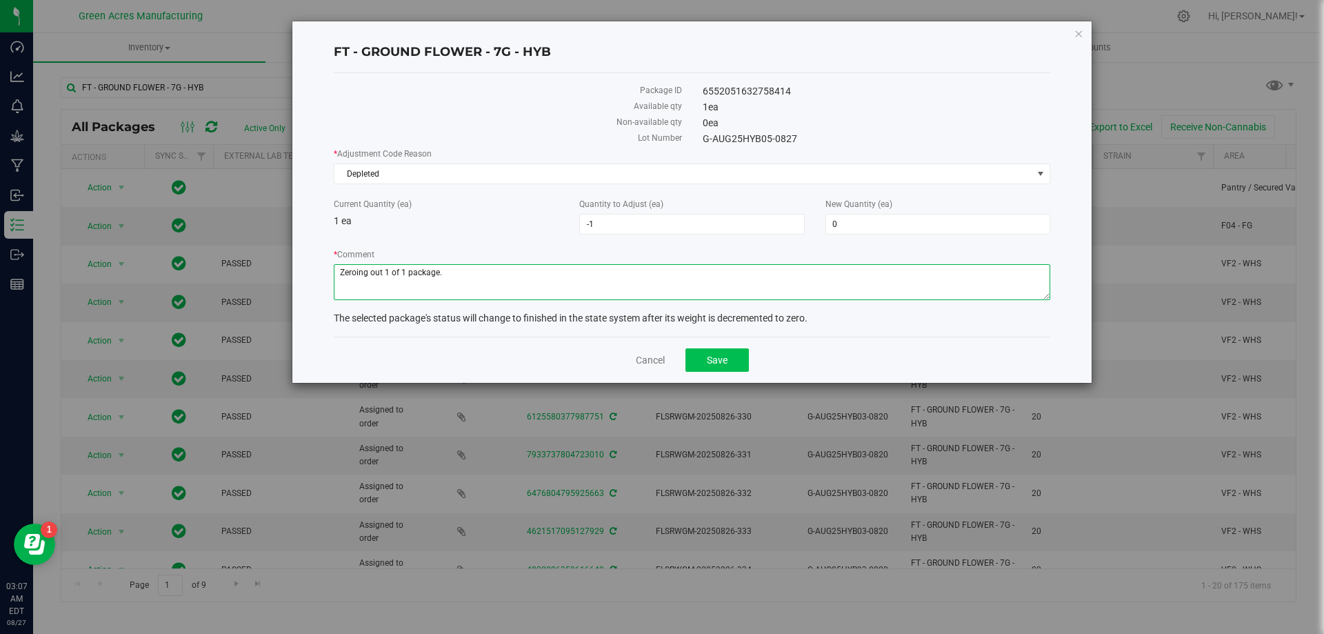
type textarea "Zeroing out 1 of 1 package."
click at [711, 362] on span "Save" at bounding box center [717, 360] width 21 height 11
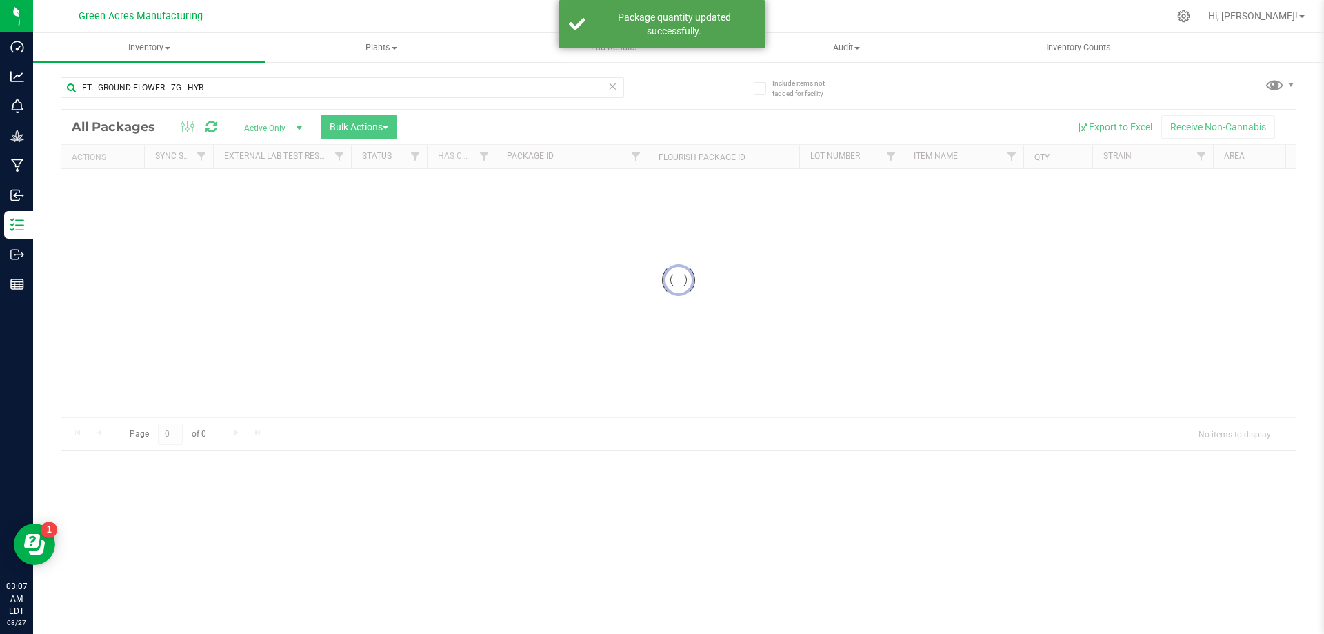
click at [612, 88] on icon at bounding box center [613, 85] width 10 height 17
click at [548, 90] on input "text" at bounding box center [343, 87] width 564 height 21
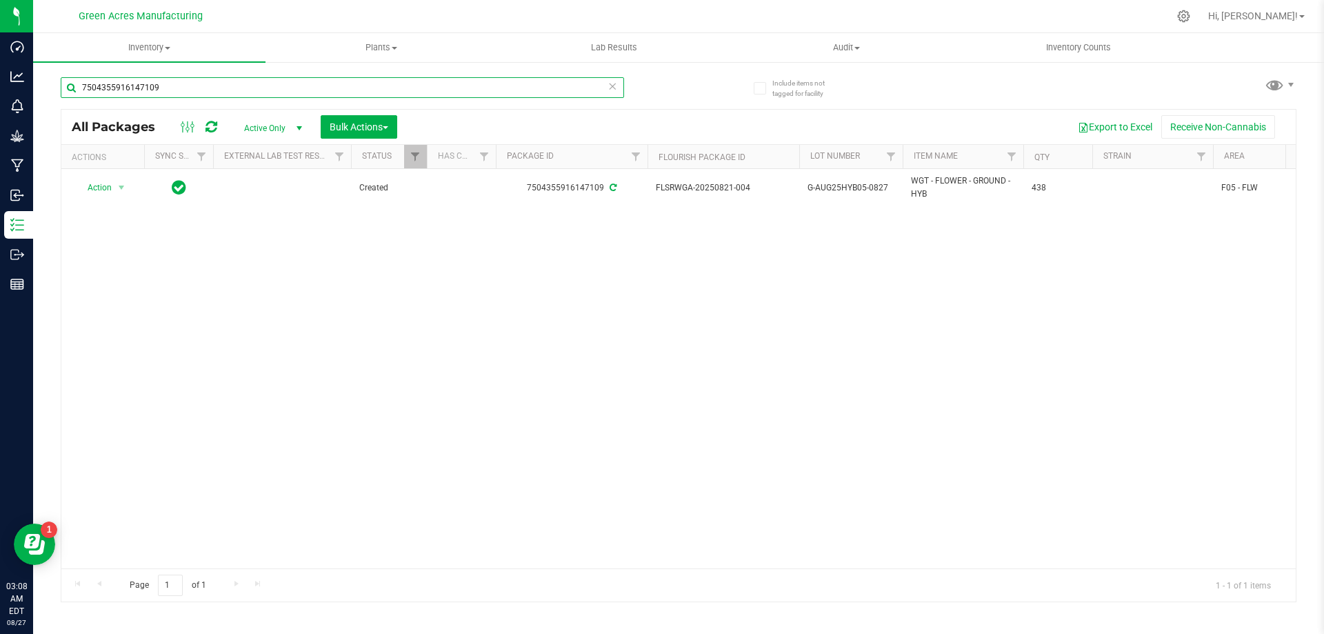
type input "7504355916147109"
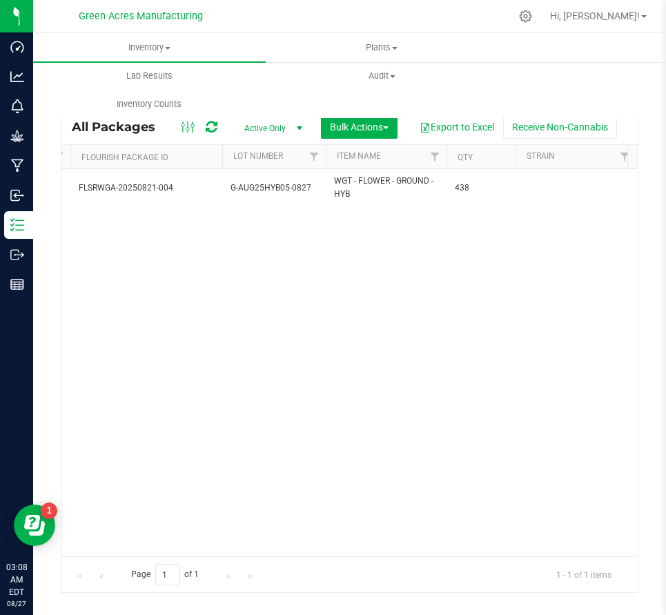
scroll to position [0, 655]
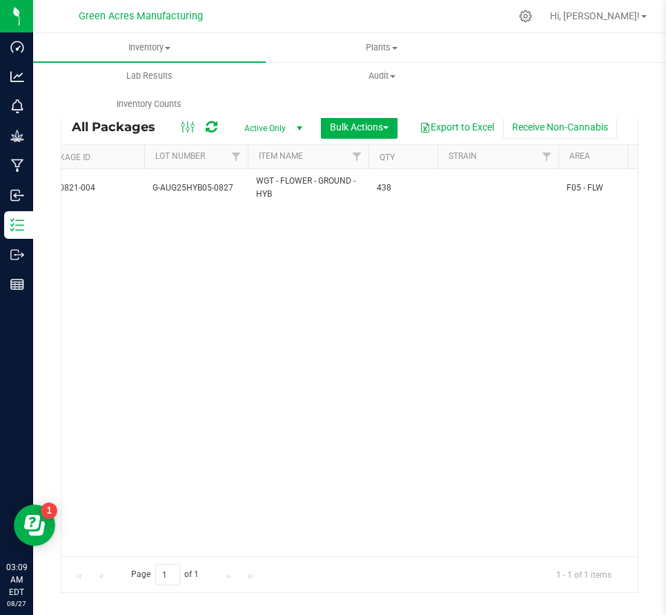
click at [355, 350] on div "Action Action Adjust qty Create package Edit attributes Global inventory Locate…" at bounding box center [349, 362] width 576 height 387
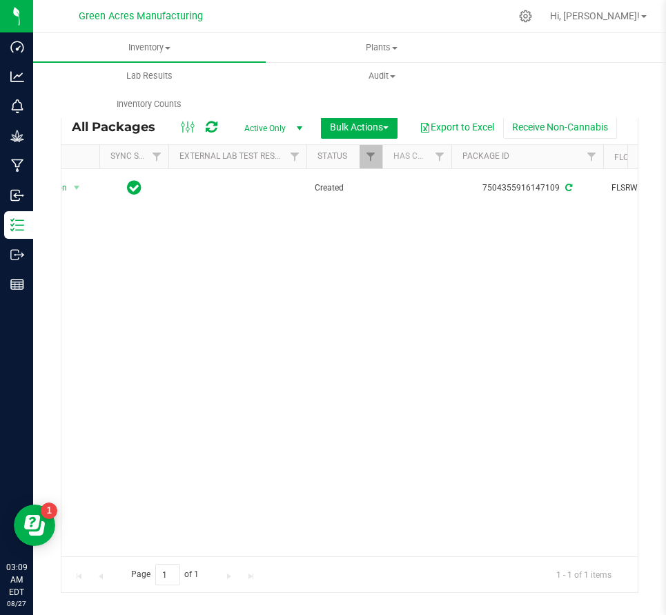
scroll to position [0, 0]
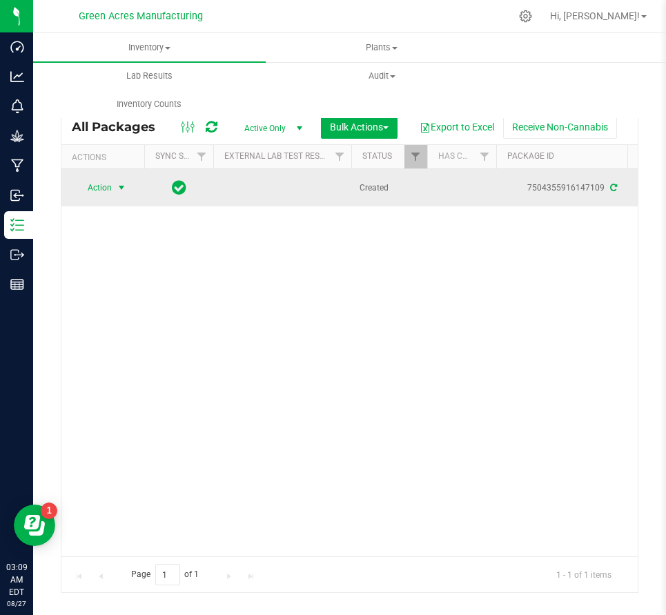
click at [114, 185] on span "select" at bounding box center [121, 187] width 17 height 19
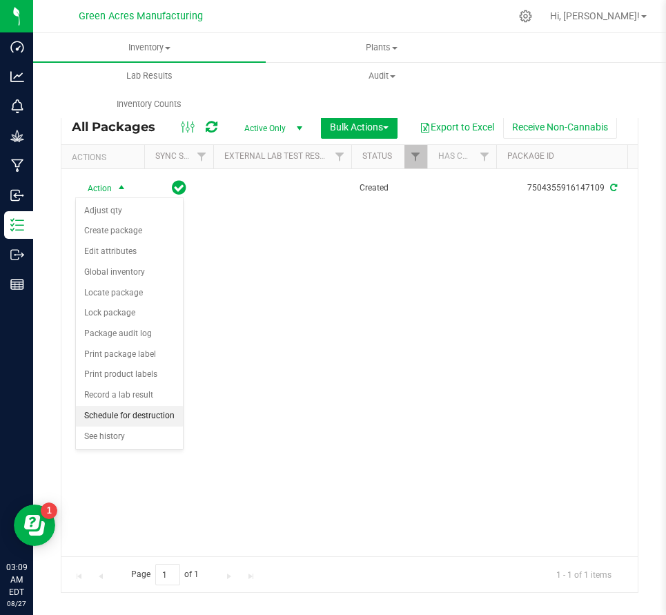
click at [157, 421] on li "Schedule for destruction" at bounding box center [129, 416] width 107 height 21
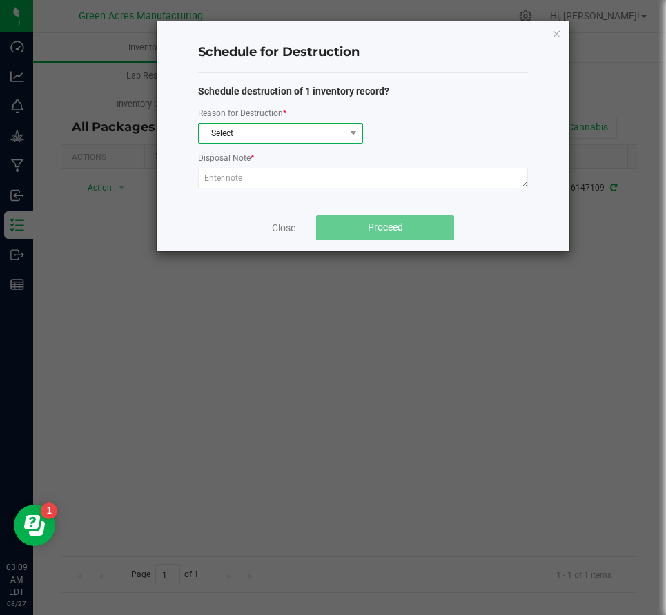
click at [346, 139] on span at bounding box center [353, 132] width 17 height 19
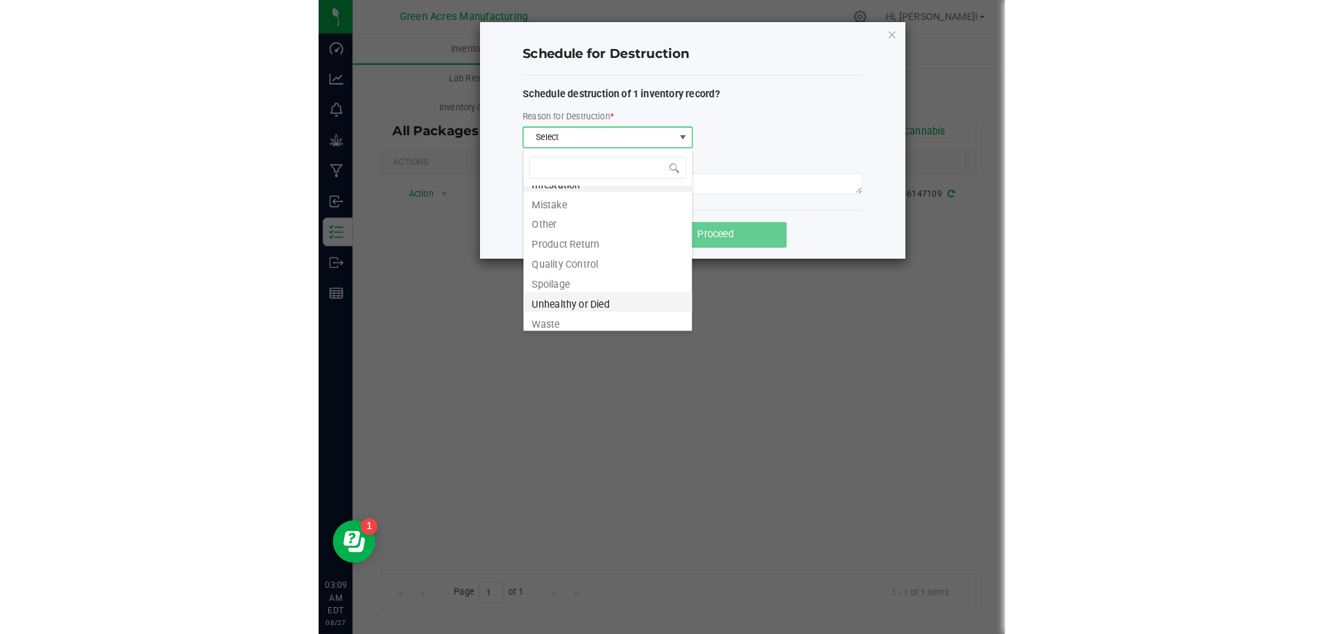
scroll to position [17, 0]
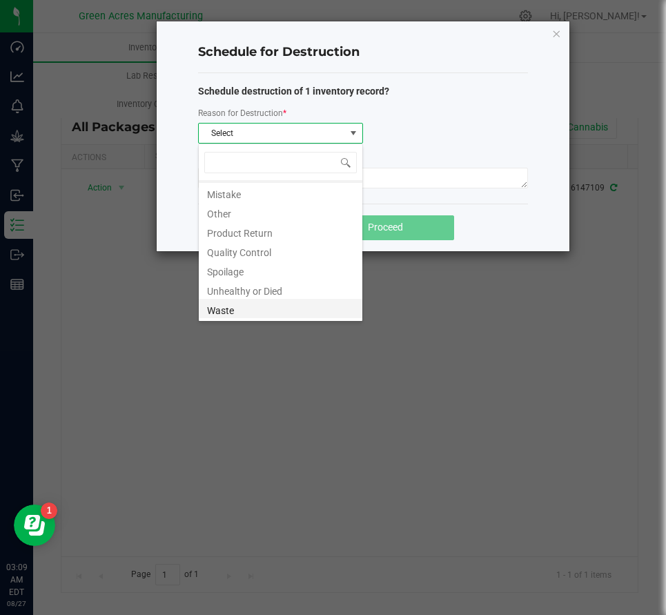
click at [263, 307] on li "Waste" at bounding box center [280, 308] width 163 height 19
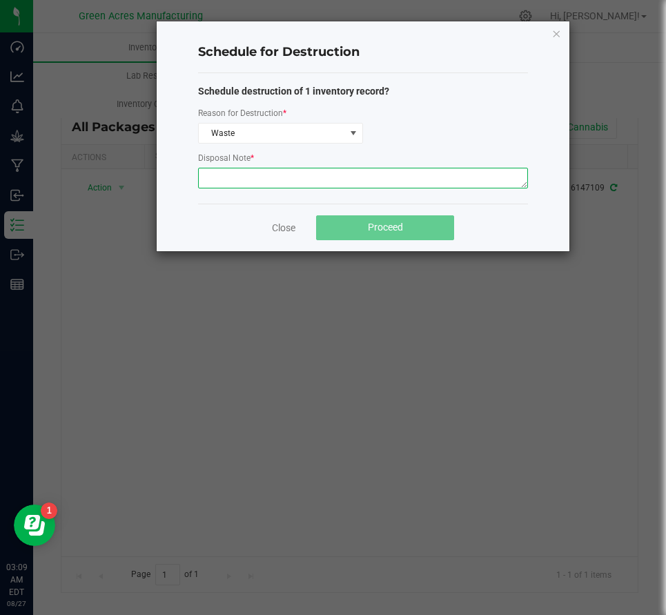
click at [263, 181] on textarea at bounding box center [363, 178] width 330 height 21
paste textarea "WASTE FROM GROUND FLOWER PACKAGING PROCESS"
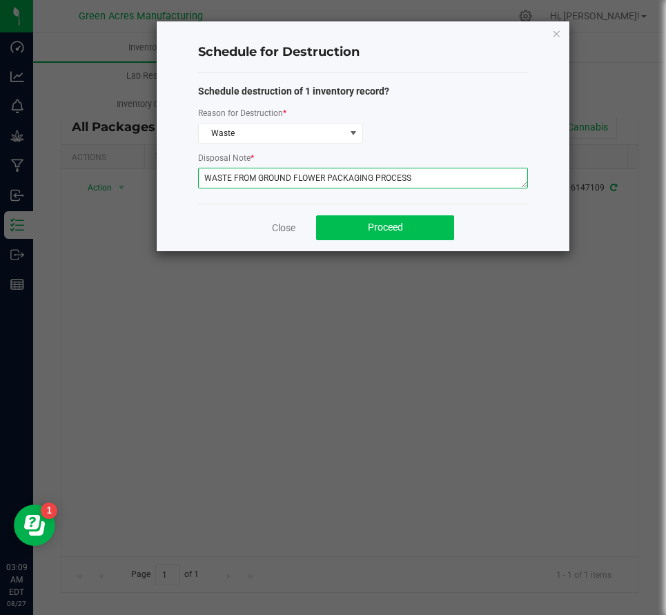
type textarea "WASTE FROM GROUND FLOWER PACKAGING PROCESS"
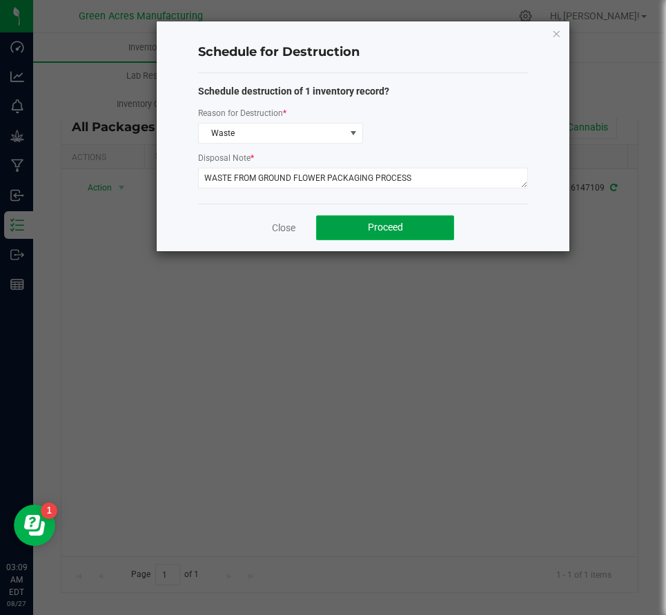
click at [352, 219] on button "Proceed" at bounding box center [385, 227] width 138 height 25
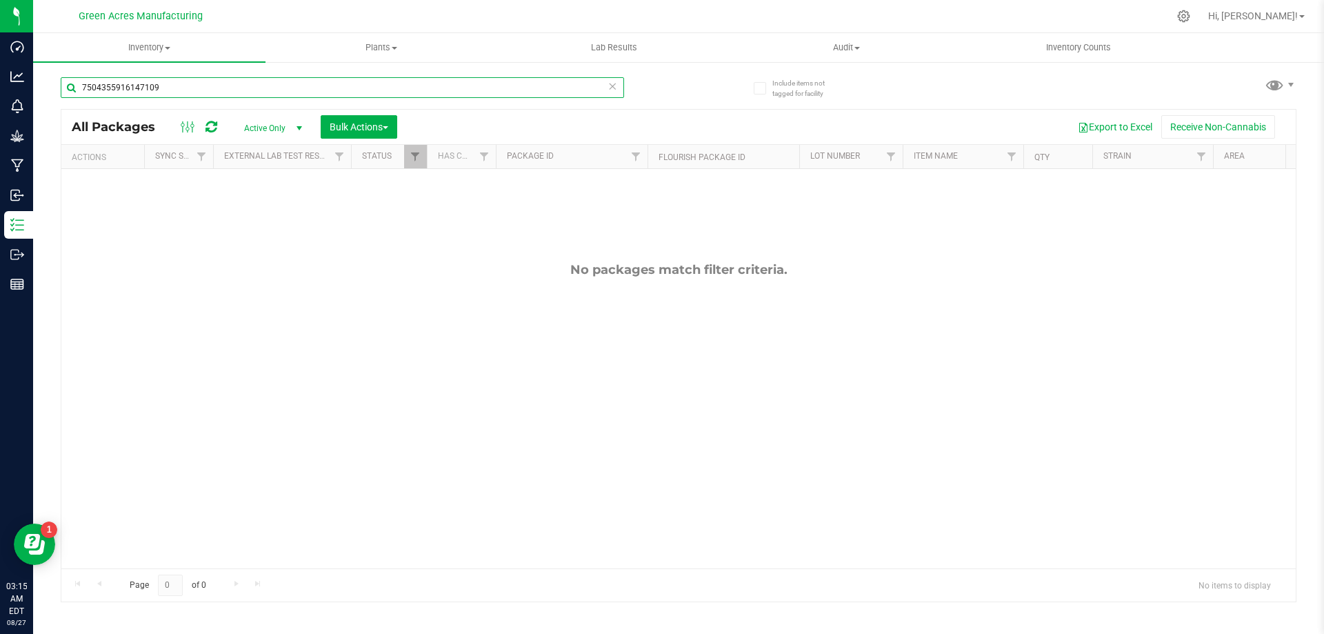
click at [285, 86] on input "7504355916147109" at bounding box center [343, 87] width 564 height 21
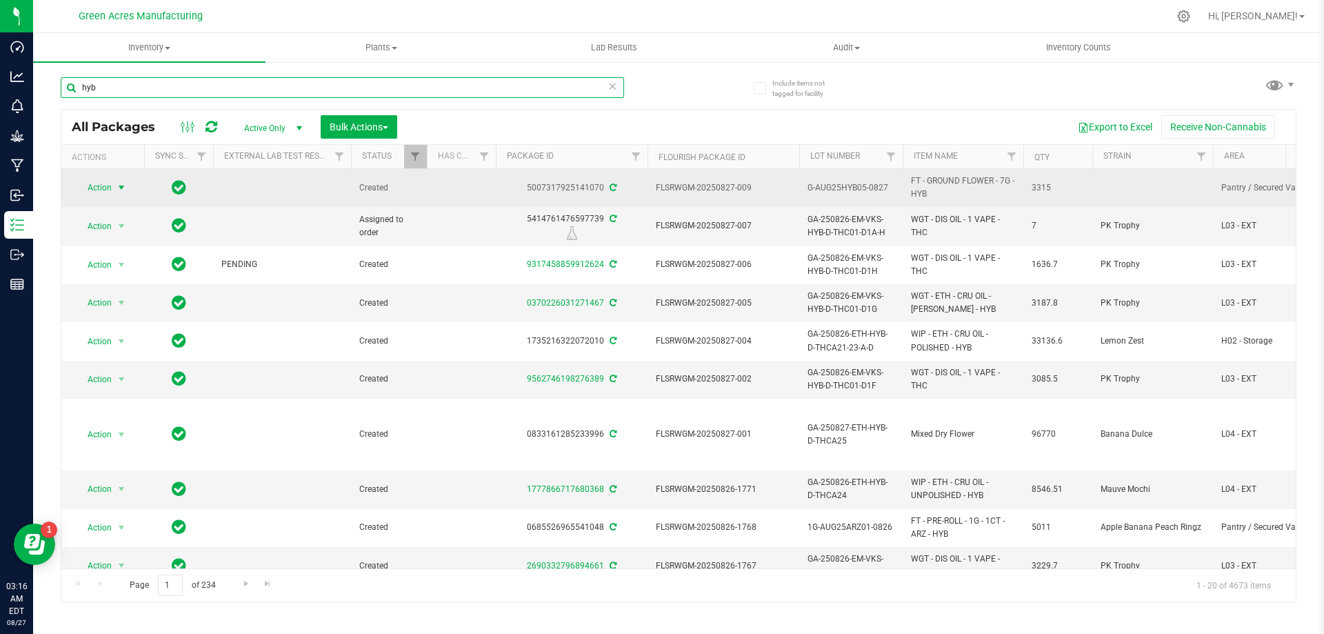
type input "hyb"
click at [88, 188] on span "Action" at bounding box center [93, 187] width 37 height 19
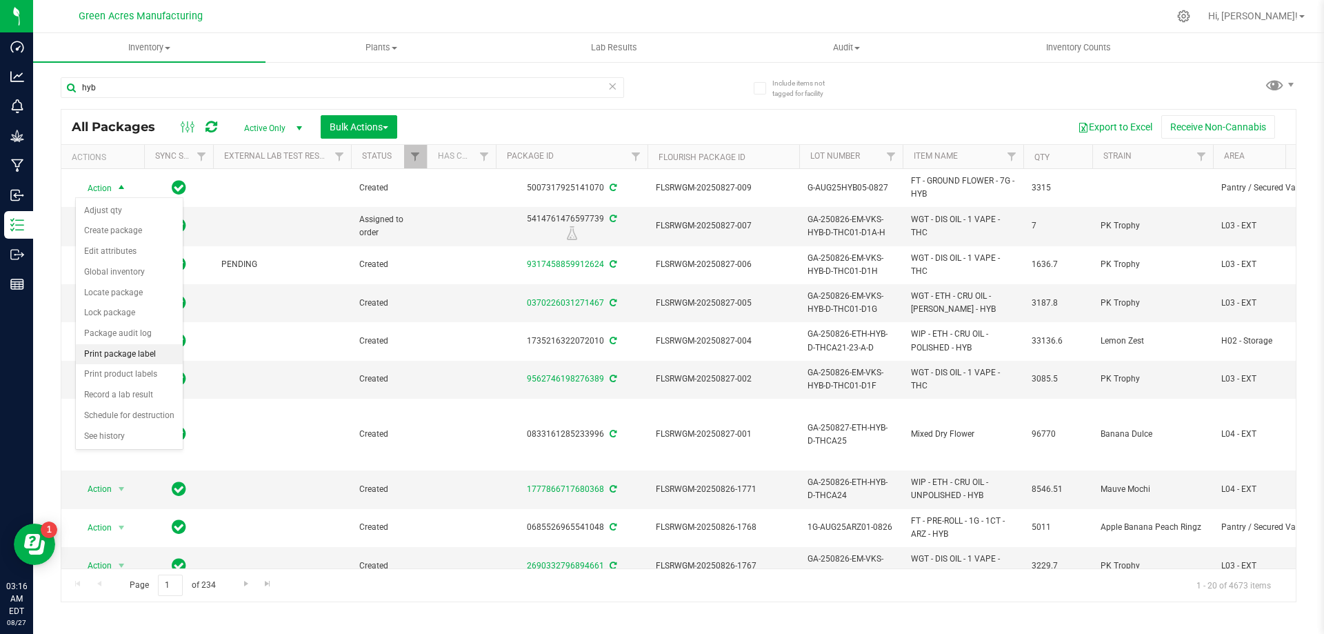
click at [146, 354] on li "Print package label" at bounding box center [129, 354] width 107 height 21
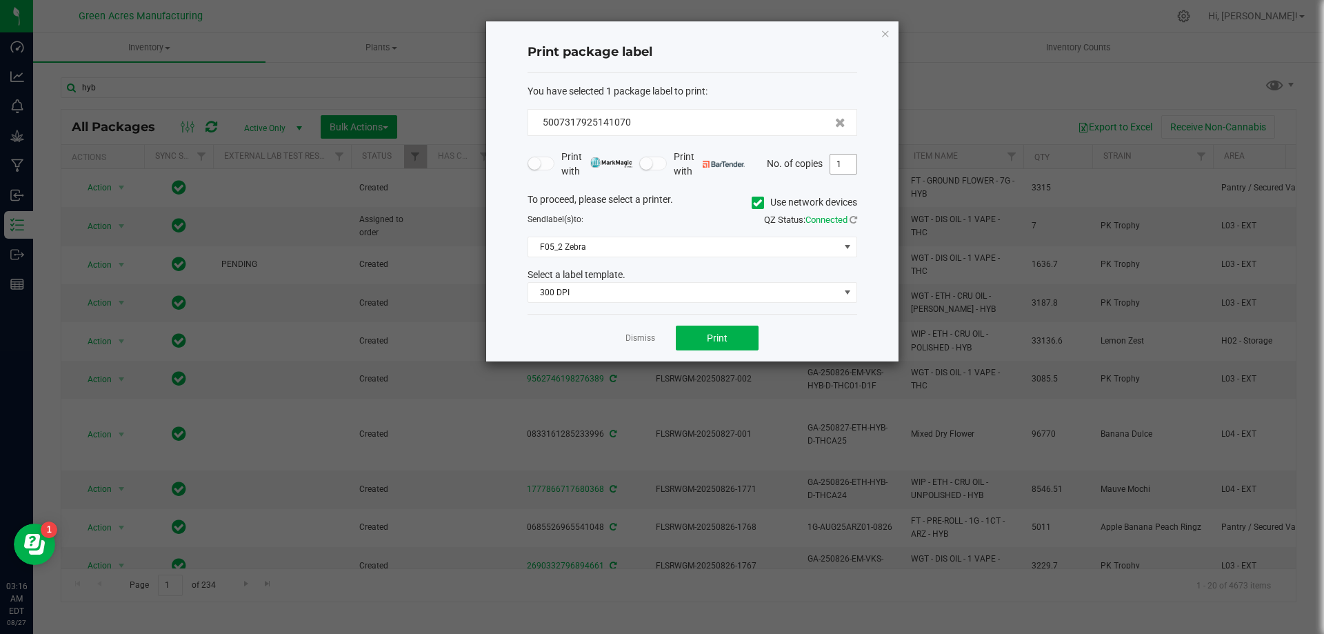
click at [857, 166] on span "1" at bounding box center [844, 164] width 28 height 21
click at [850, 168] on input "1" at bounding box center [843, 164] width 26 height 19
type input "2"
click at [736, 344] on button "Print" at bounding box center [717, 338] width 83 height 25
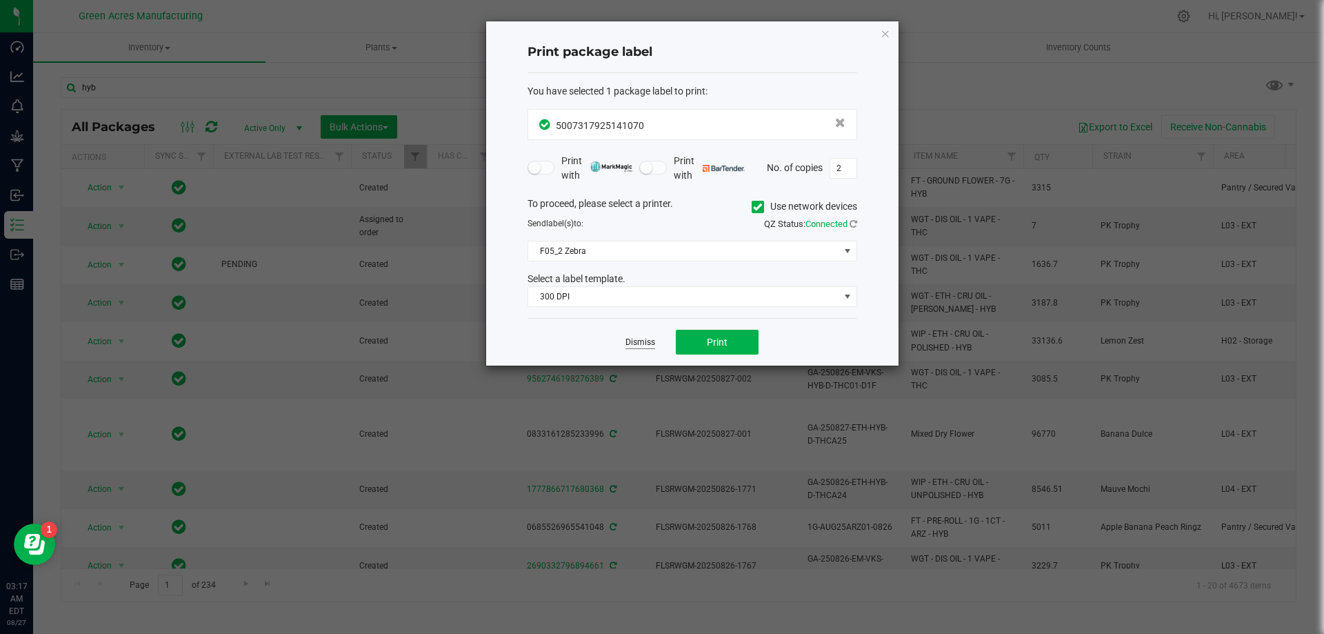
click at [651, 337] on app-cancel-button "Dismiss" at bounding box center [641, 342] width 30 height 14
click at [648, 338] on link "Dismiss" at bounding box center [641, 343] width 30 height 12
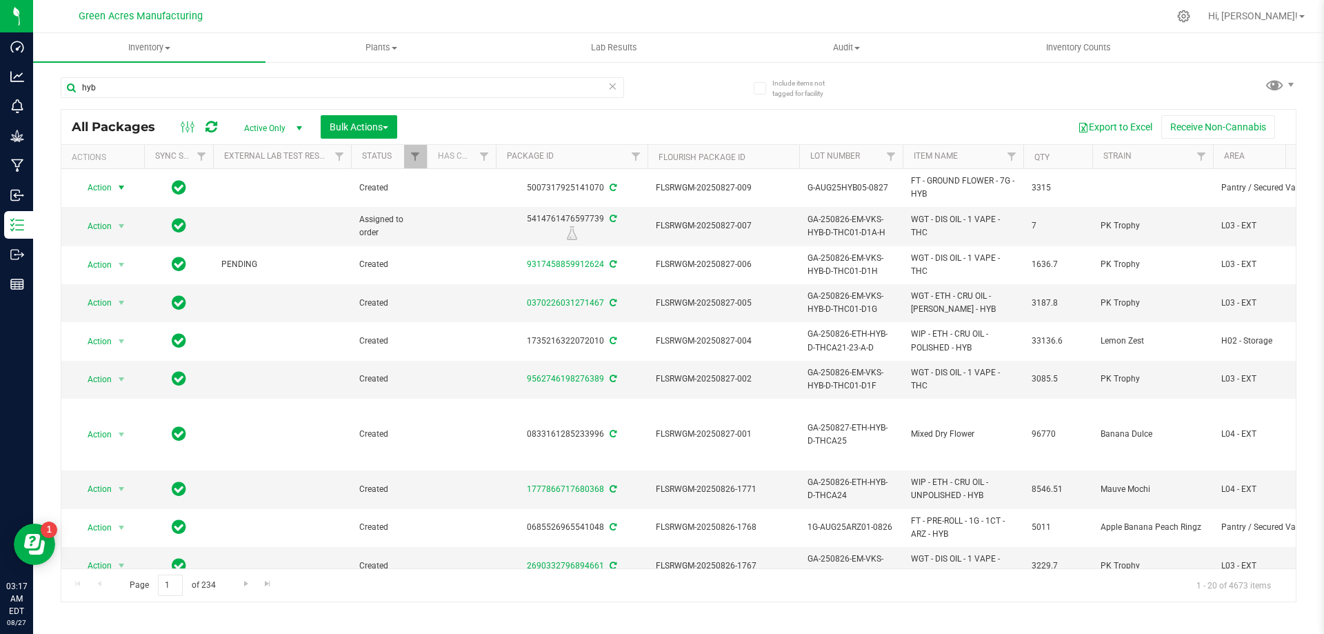
click at [1270, 8] on div "Hi, [PERSON_NAME]!" at bounding box center [1257, 16] width 108 height 24
click at [1271, 10] on span "Hi, [PERSON_NAME]!" at bounding box center [1253, 15] width 90 height 11
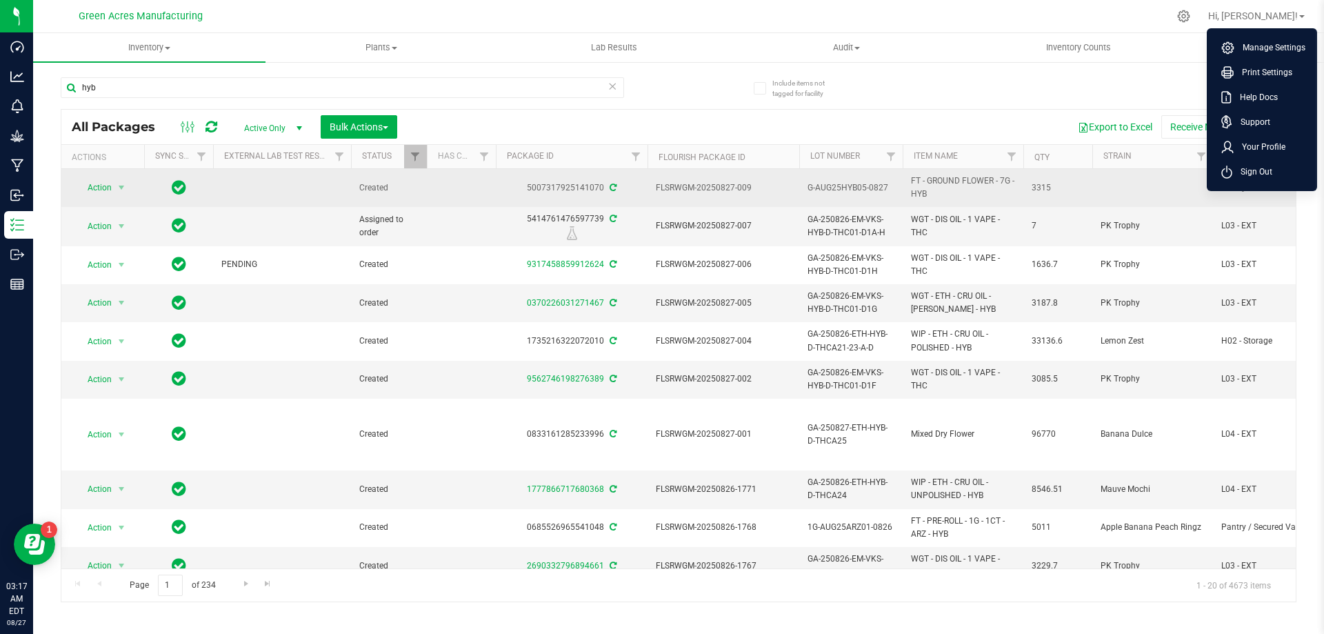
click at [1252, 175] on span "Sign Out" at bounding box center [1253, 172] width 40 height 14
